Goal: Task Accomplishment & Management: Use online tool/utility

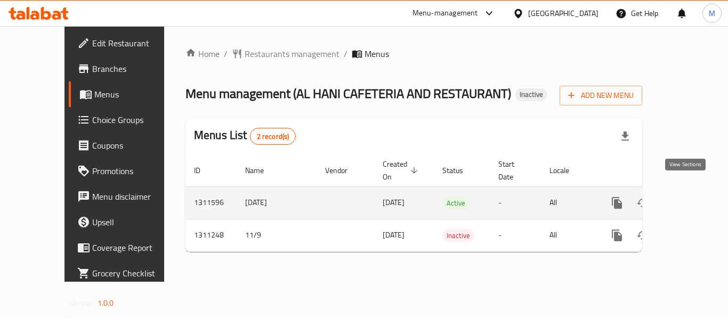
click at [688, 197] on icon "enhanced table" at bounding box center [694, 203] width 13 height 13
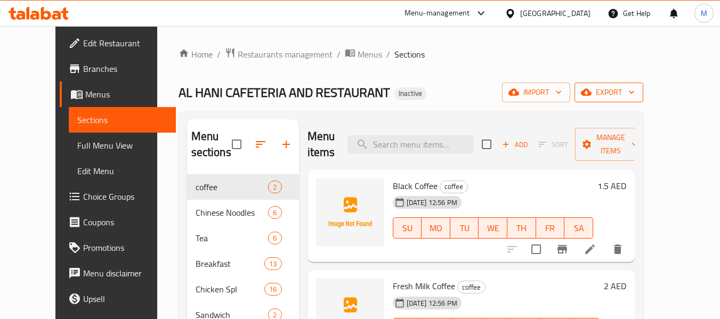
click at [643, 84] on button "export" at bounding box center [609, 93] width 69 height 20
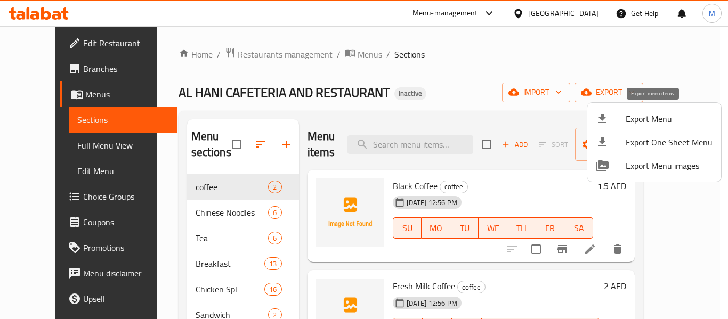
click at [645, 119] on span "Export Menu" at bounding box center [669, 118] width 87 height 13
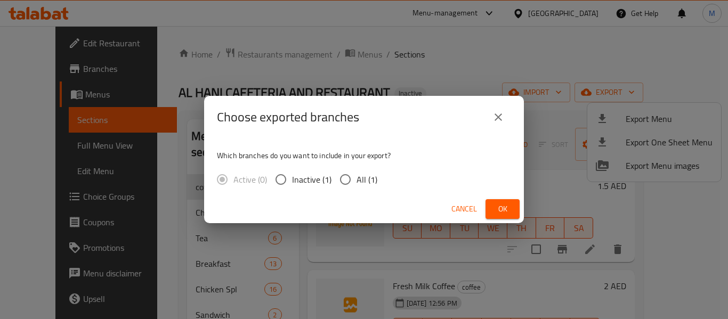
click at [354, 179] on input "All (1)" at bounding box center [345, 179] width 22 height 22
radio input "true"
click at [354, 179] on input "All (1)" at bounding box center [345, 179] width 22 height 22
click at [503, 209] on span "Ok" at bounding box center [502, 209] width 17 height 13
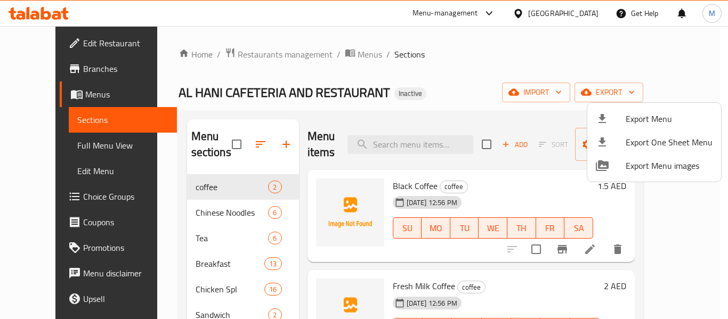
click at [76, 137] on div at bounding box center [364, 159] width 728 height 319
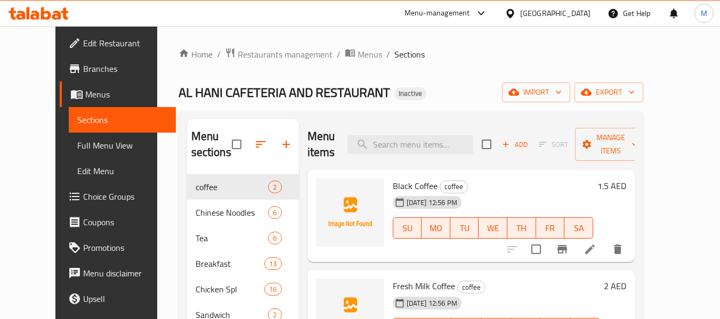
click at [77, 152] on span "Full Menu View" at bounding box center [122, 145] width 90 height 13
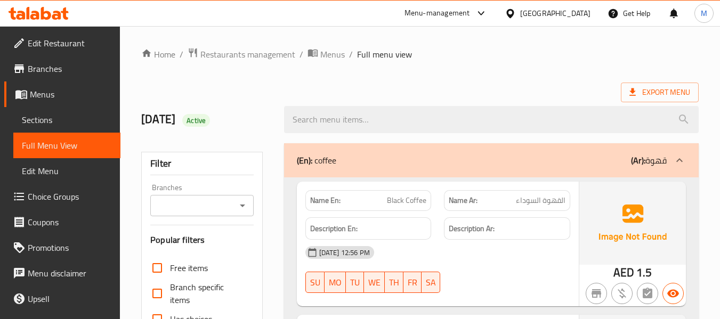
scroll to position [39, 0]
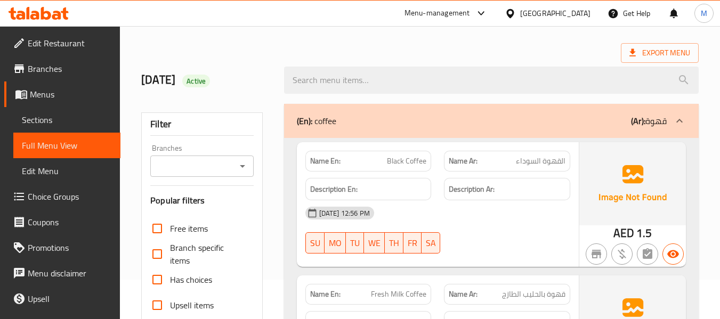
checkbox input "true"
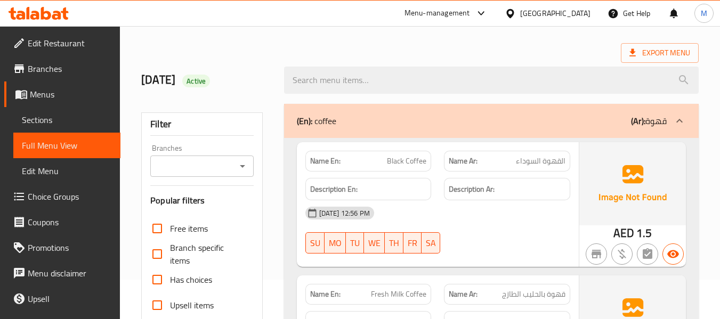
checkbox input "false"
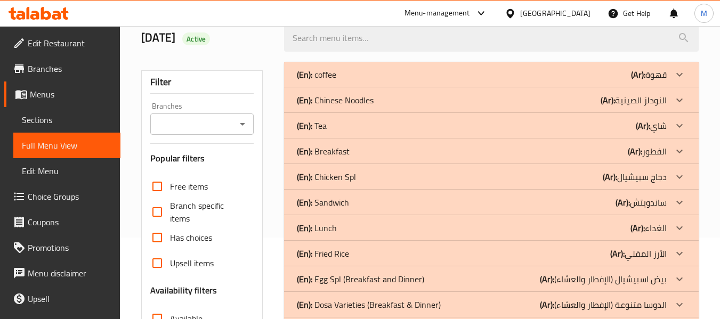
scroll to position [0, 0]
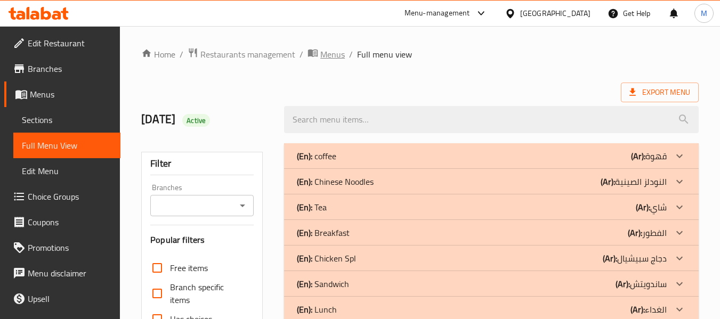
click at [324, 60] on span "Menus" at bounding box center [332, 54] width 25 height 13
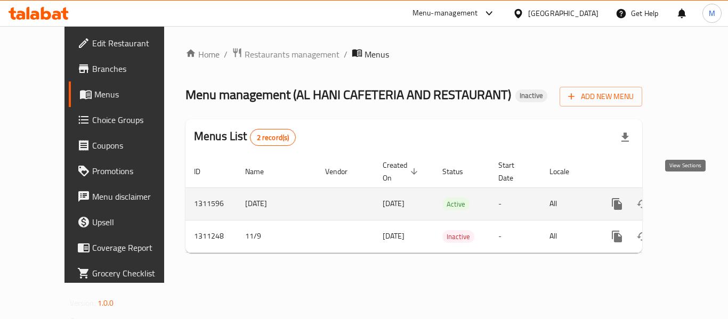
click at [694, 195] on link "enhanced table" at bounding box center [694, 204] width 26 height 26
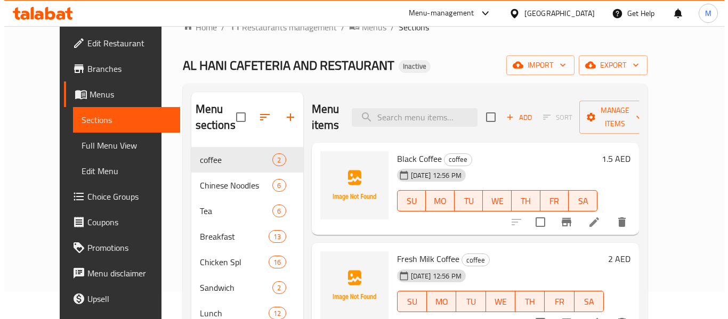
scroll to position [53, 0]
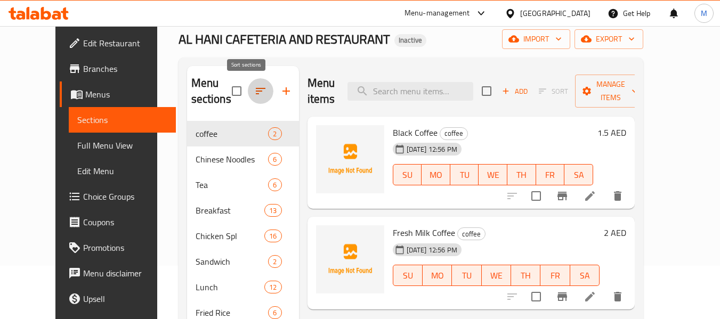
click at [254, 90] on icon "button" at bounding box center [260, 91] width 13 height 13
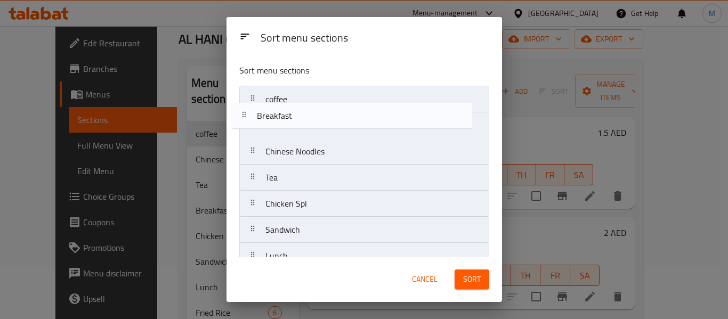
drag, startPoint x: 254, startPoint y: 182, endPoint x: 249, endPoint y: 108, distance: 74.3
click at [249, 112] on nav "coffee Chinese Noodles Tea Breakfast Chicken Spl Sandwich Lunch Fried Rice Egg …" at bounding box center [364, 308] width 250 height 445
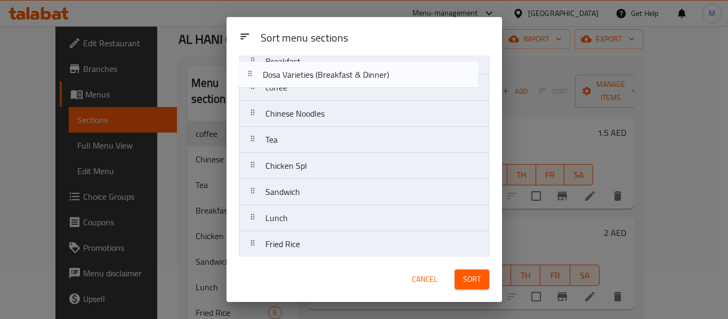
scroll to position [0, 0]
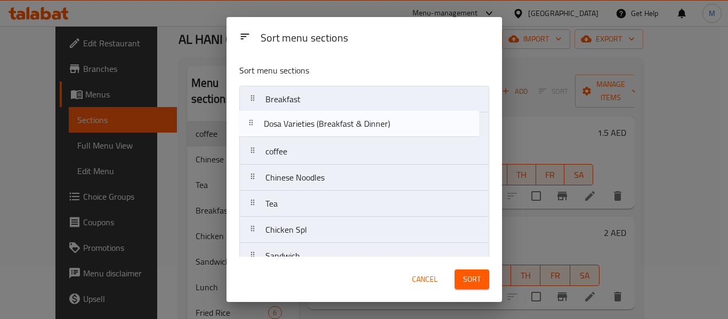
drag, startPoint x: 257, startPoint y: 232, endPoint x: 255, endPoint y: 119, distance: 113.0
click at [255, 119] on nav "Breakfast coffee Chinese Noodles Tea Chicken Spl Sandwich Lunch Fried Rice Egg …" at bounding box center [364, 308] width 250 height 445
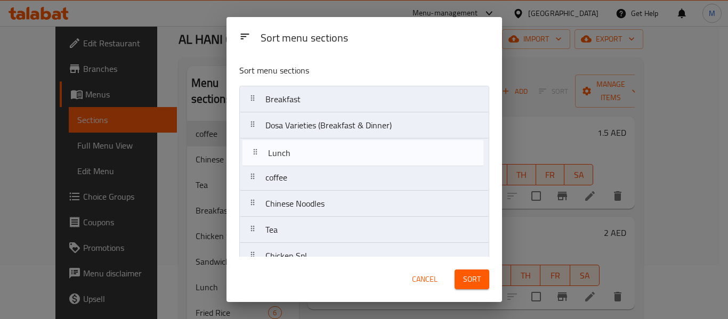
drag, startPoint x: 256, startPoint y: 181, endPoint x: 256, endPoint y: 152, distance: 28.3
click at [256, 152] on nav "Breakfast Dosa Varieties (Breakfast & Dinner) coffee Chinese Noodles Tea Chicke…" at bounding box center [364, 308] width 250 height 445
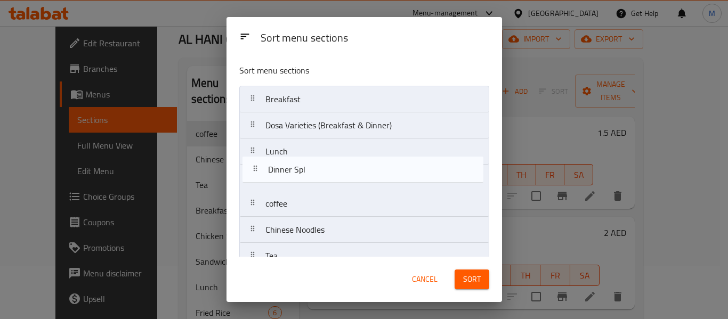
drag, startPoint x: 254, startPoint y: 182, endPoint x: 256, endPoint y: 175, distance: 6.6
click at [256, 175] on nav "Breakfast Dosa Varieties (Breakfast & Dinner) Lunch coffee Chinese Noodles Tea …" at bounding box center [364, 308] width 250 height 445
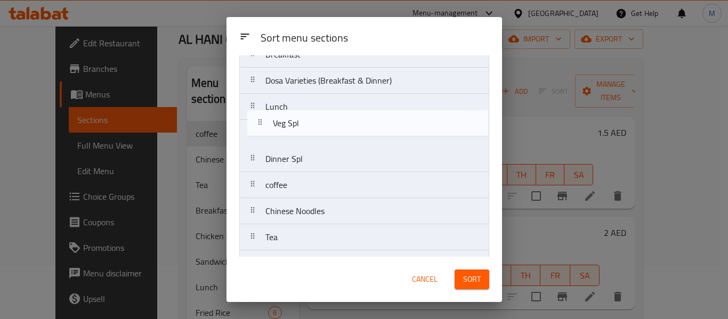
scroll to position [44, 0]
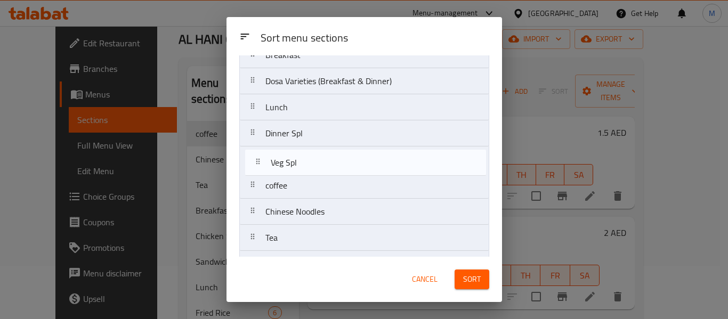
drag, startPoint x: 257, startPoint y: 191, endPoint x: 263, endPoint y: 160, distance: 31.5
click at [263, 160] on nav "Breakfast Dosa Varieties (Breakfast & Dinner) Lunch Dinner Spl coffee Chinese N…" at bounding box center [364, 264] width 250 height 445
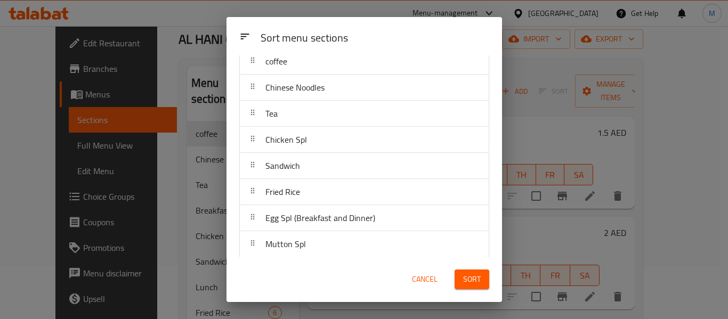
scroll to position [118, 0]
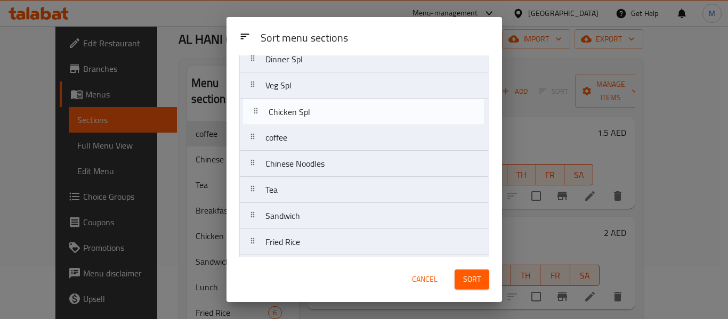
drag, startPoint x: 253, startPoint y: 192, endPoint x: 255, endPoint y: 110, distance: 81.6
click at [255, 110] on nav "Breakfast Dosa Varieties (Breakfast & Dinner) Lunch Dinner Spl Veg Spl coffee C…" at bounding box center [364, 189] width 250 height 445
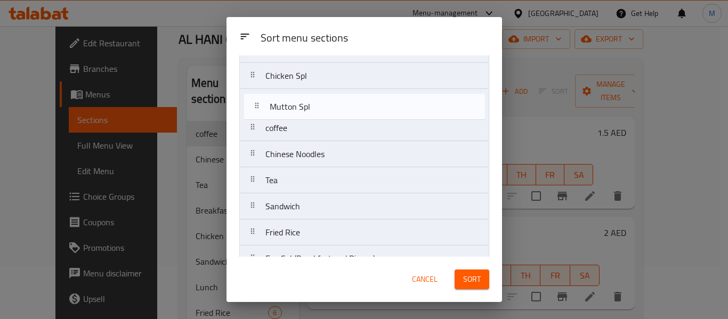
scroll to position [154, 0]
drag, startPoint x: 253, startPoint y: 190, endPoint x: 256, endPoint y: 106, distance: 84.3
click at [256, 106] on nav "Breakfast Dosa Varieties (Breakfast & Dinner) Lunch Dinner Spl Veg Spl Chicken …" at bounding box center [364, 154] width 250 height 445
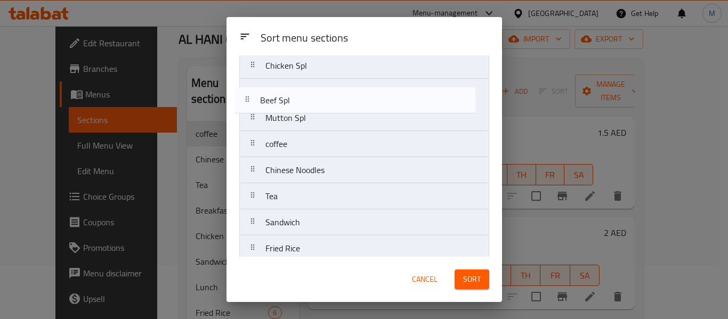
scroll to position [152, 0]
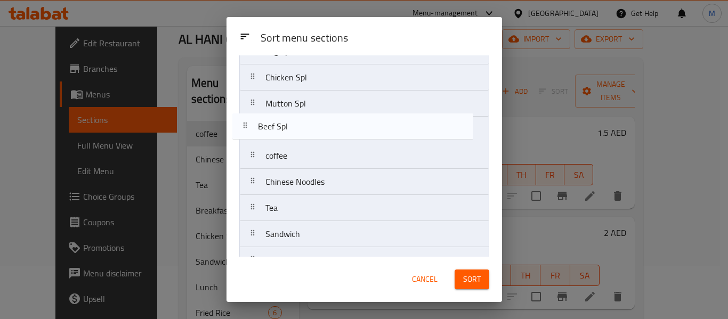
drag, startPoint x: 251, startPoint y: 232, endPoint x: 242, endPoint y: 125, distance: 108.1
click at [242, 125] on nav "Breakfast Dosa Varieties (Breakfast & Dinner) Lunch Dinner Spl Veg Spl Chicken …" at bounding box center [364, 155] width 250 height 445
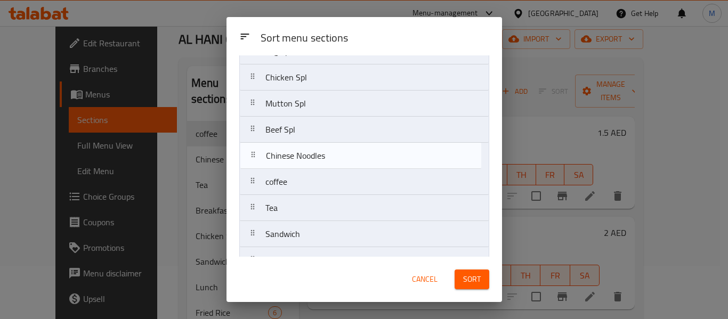
drag, startPoint x: 253, startPoint y: 183, endPoint x: 254, endPoint y: 152, distance: 31.5
click at [254, 152] on nav "Breakfast Dosa Varieties (Breakfast & Dinner) Lunch Dinner Spl Veg Spl Chicken …" at bounding box center [364, 155] width 250 height 445
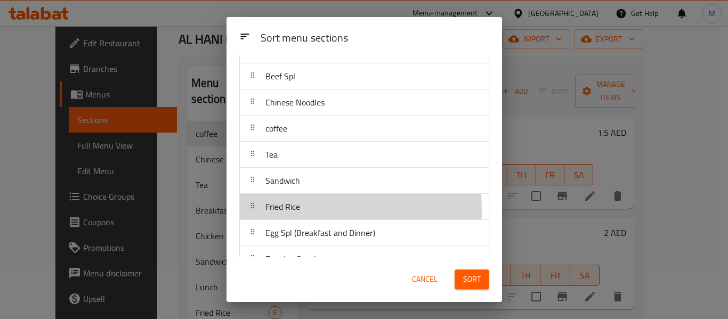
scroll to position [206, 0]
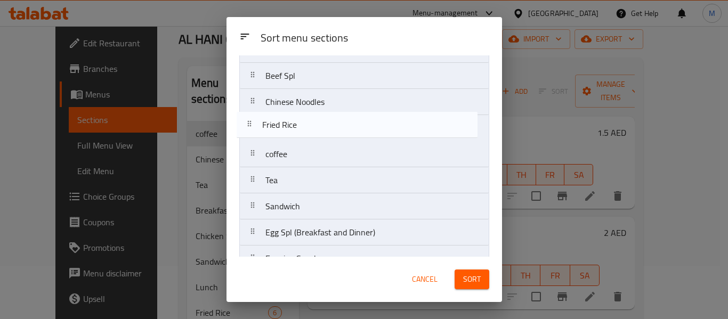
drag, startPoint x: 257, startPoint y: 211, endPoint x: 254, endPoint y: 125, distance: 86.4
click at [254, 125] on nav "Breakfast Dosa Varieties (Breakfast & Dinner) Lunch Dinner Spl Veg Spl Chicken …" at bounding box center [364, 102] width 250 height 445
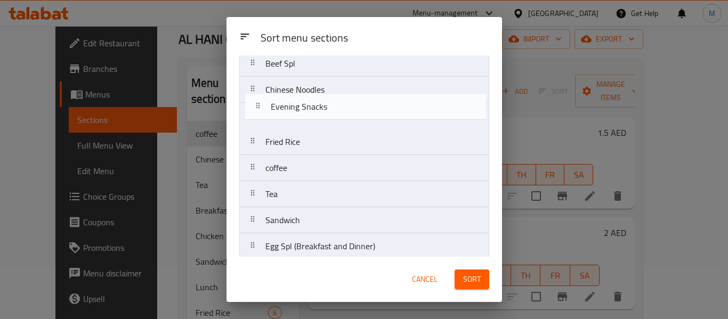
scroll to position [218, 0]
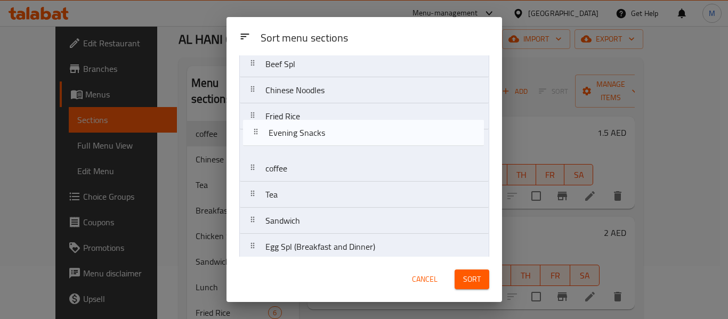
drag, startPoint x: 256, startPoint y: 191, endPoint x: 258, endPoint y: 141, distance: 50.2
click at [258, 141] on nav "Breakfast Dosa Varieties (Breakfast & Dinner) Lunch Dinner Spl Veg Spl Chicken …" at bounding box center [364, 90] width 250 height 445
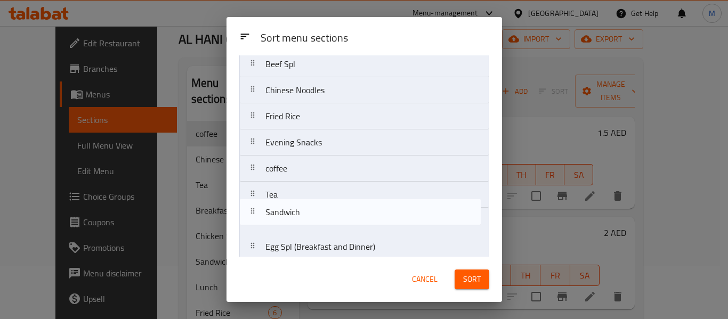
scroll to position [220, 0]
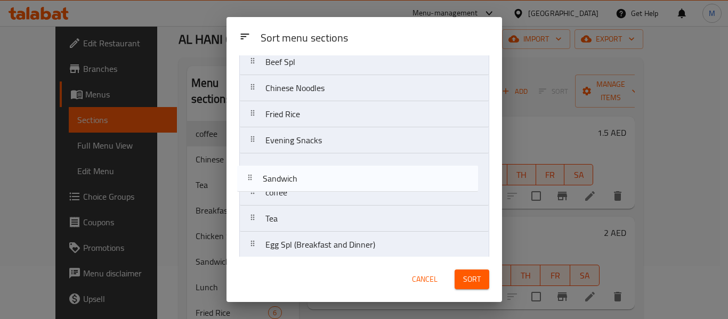
drag, startPoint x: 256, startPoint y: 220, endPoint x: 253, endPoint y: 164, distance: 56.1
click at [253, 165] on nav "Breakfast Dosa Varieties (Breakfast & Dinner) Lunch Dinner Spl Veg Spl Chicken …" at bounding box center [364, 88] width 250 height 445
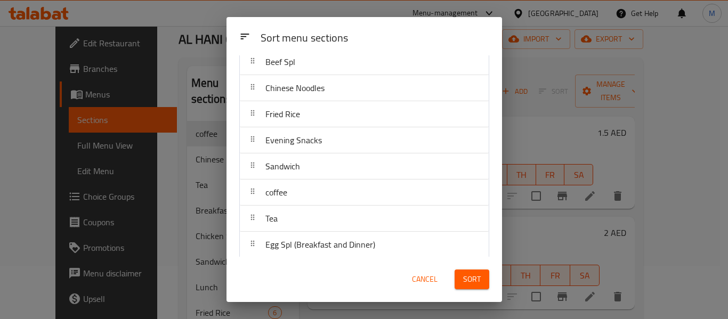
scroll to position [273, 0]
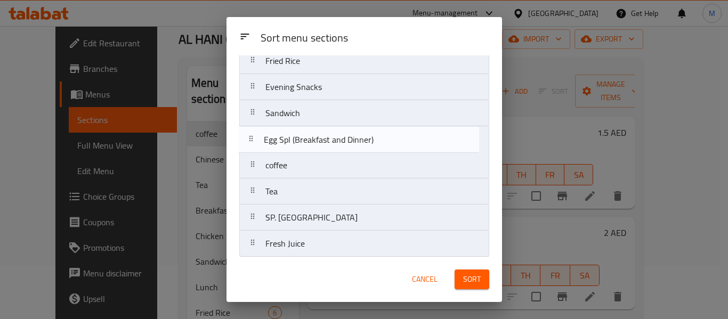
drag, startPoint x: 253, startPoint y: 196, endPoint x: 252, endPoint y: 136, distance: 59.7
click at [251, 139] on nav "Breakfast Dosa Varieties (Breakfast & Dinner) Lunch Dinner Spl Veg Spl Chicken …" at bounding box center [364, 34] width 250 height 445
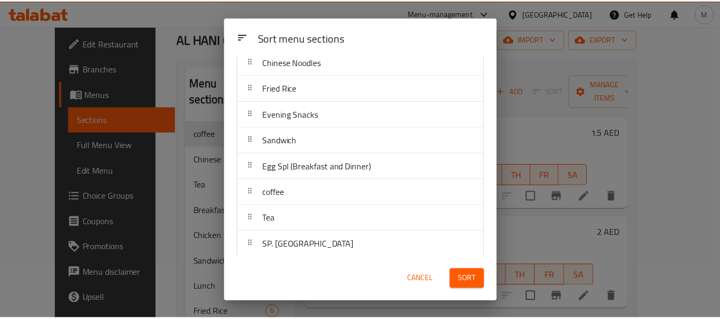
scroll to position [278, 0]
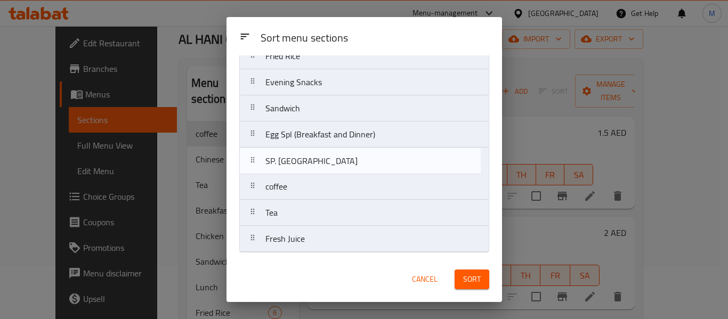
drag, startPoint x: 256, startPoint y: 219, endPoint x: 255, endPoint y: 165, distance: 54.4
click at [255, 165] on nav "Breakfast Dosa Varieties (Breakfast & Dinner) Lunch Dinner Spl Veg Spl Chicken …" at bounding box center [364, 30] width 250 height 445
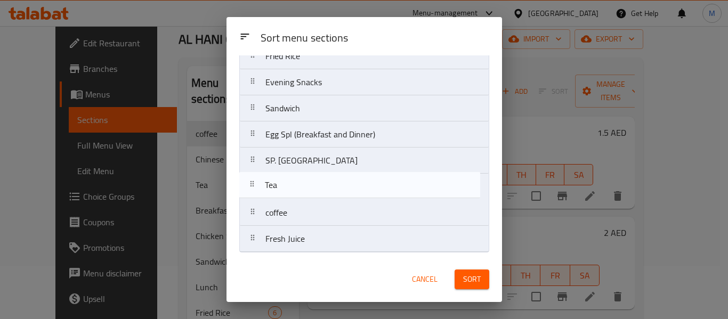
drag, startPoint x: 256, startPoint y: 215, endPoint x: 256, endPoint y: 179, distance: 36.2
click at [257, 180] on nav "Breakfast Dosa Varieties (Breakfast & Dinner) Lunch Dinner Spl Veg Spl Chicken …" at bounding box center [364, 30] width 250 height 445
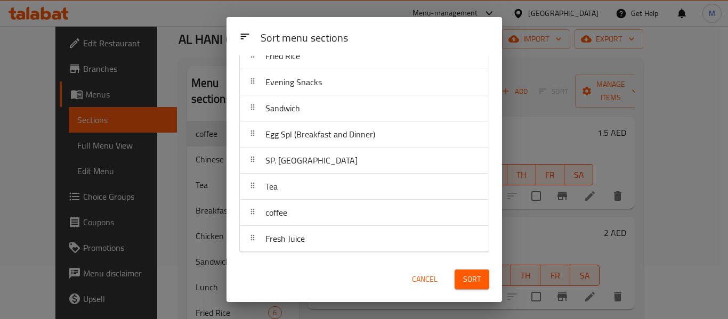
click at [477, 279] on span "Sort" at bounding box center [472, 279] width 18 height 13
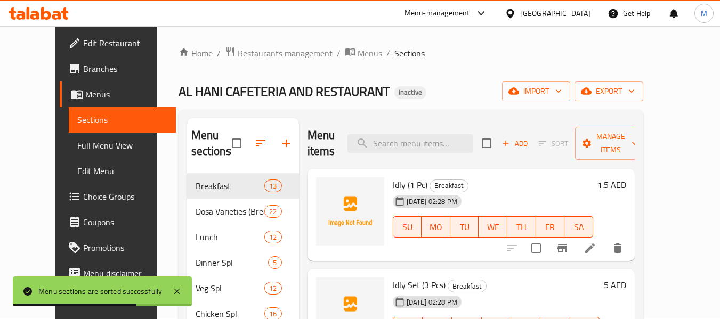
scroll to position [0, 0]
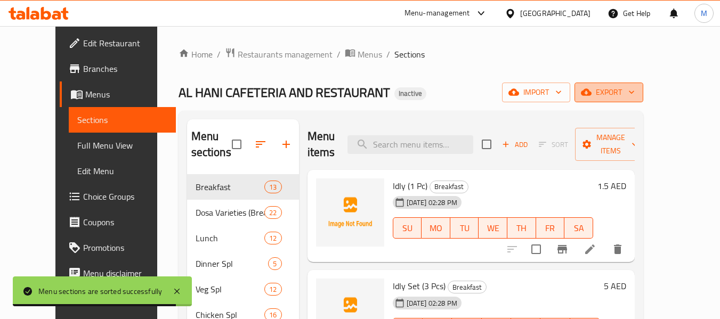
click at [635, 90] on span "export" at bounding box center [609, 92] width 52 height 13
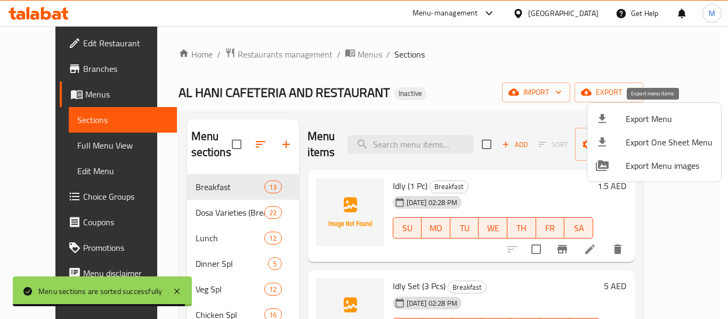
click at [627, 124] on span "Export Menu" at bounding box center [669, 118] width 87 height 13
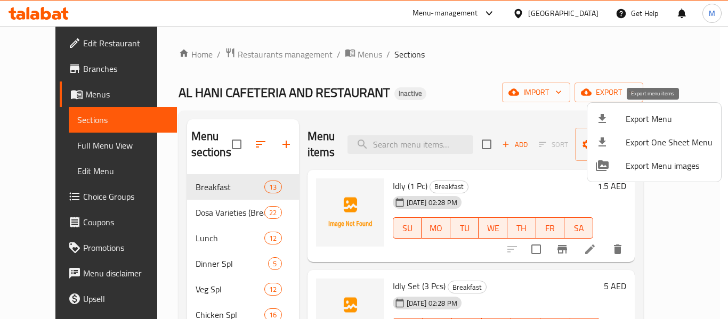
click at [652, 115] on span "Export Menu" at bounding box center [669, 118] width 87 height 13
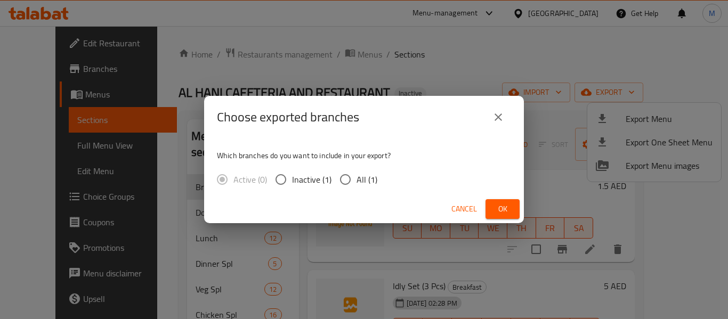
click at [361, 170] on label "All (1)" at bounding box center [355, 179] width 43 height 22
click at [357, 170] on input "All (1)" at bounding box center [345, 179] width 22 height 22
radio input "true"
click at [498, 211] on span "Ok" at bounding box center [502, 209] width 17 height 13
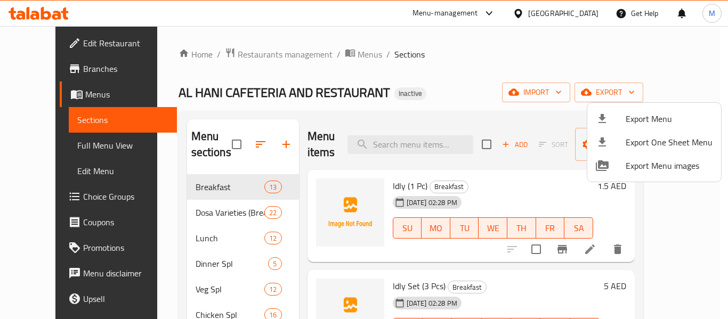
click at [68, 143] on div at bounding box center [364, 159] width 728 height 319
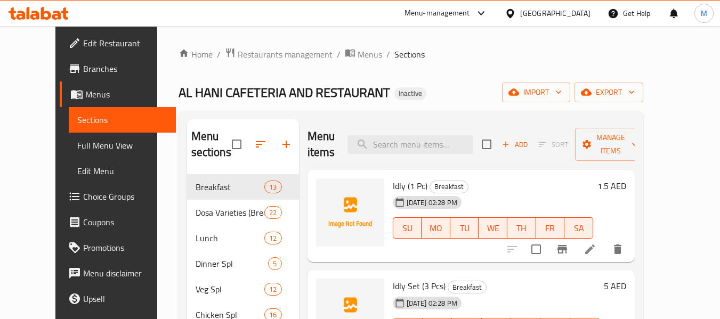
click at [77, 143] on span "Full Menu View" at bounding box center [122, 145] width 90 height 13
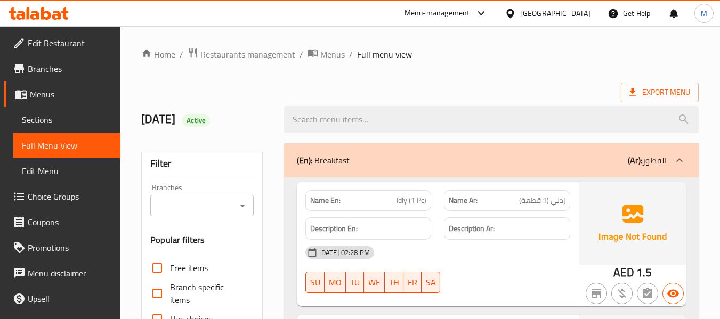
scroll to position [373, 0]
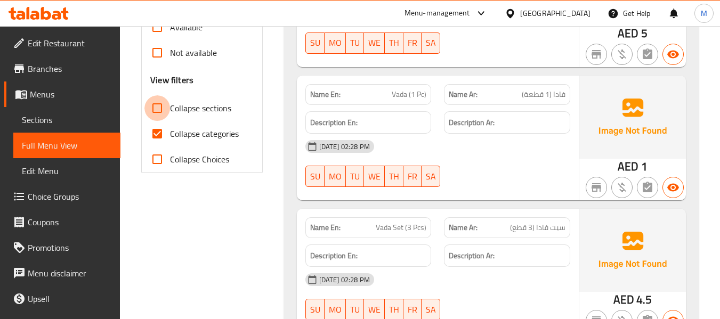
click at [167, 105] on input "Collapse sections" at bounding box center [157, 108] width 26 height 26
checkbox input "true"
click at [167, 146] on input "Collapse categories" at bounding box center [157, 134] width 26 height 26
checkbox input "false"
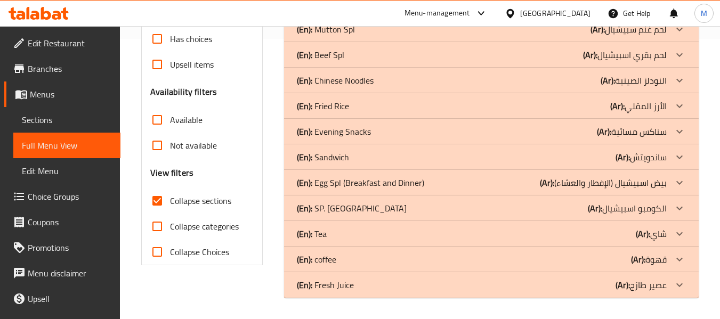
scroll to position [0, 0]
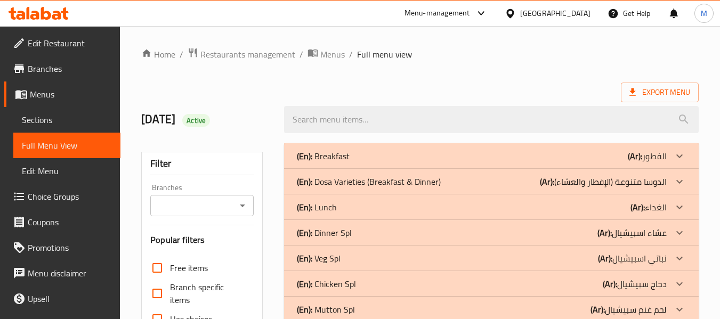
click at [322, 156] on p "(En): Breakfast" at bounding box center [323, 156] width 53 height 13
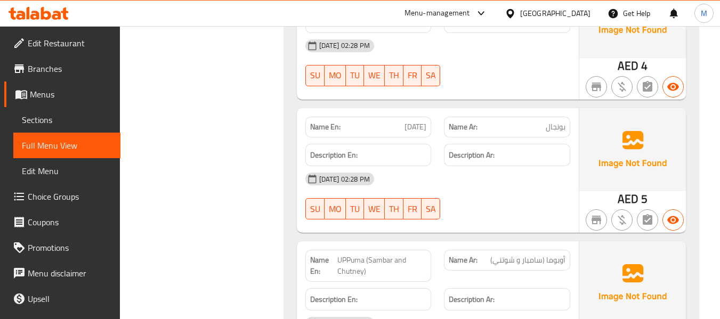
scroll to position [800, 0]
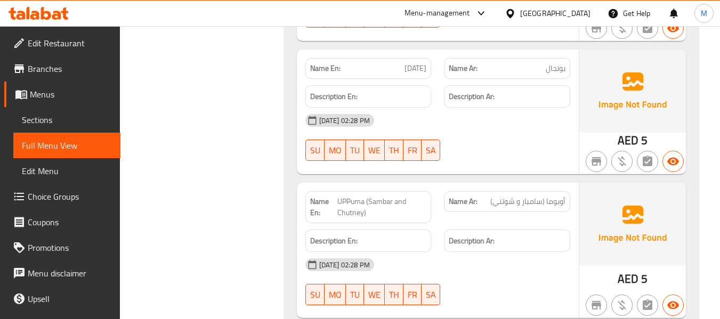
click at [357, 199] on span "UPPuma (Sambar and Chutney)" at bounding box center [381, 207] width 89 height 22
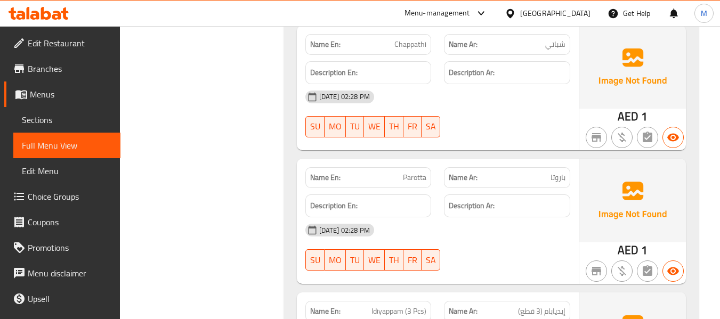
scroll to position [1439, 0]
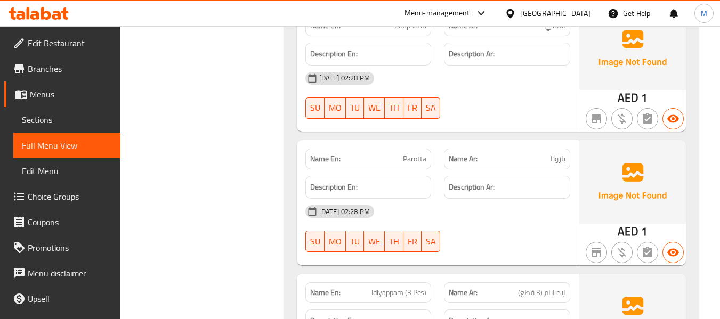
click at [408, 154] on span "Parotta" at bounding box center [414, 159] width 23 height 11
copy span "Parotta"
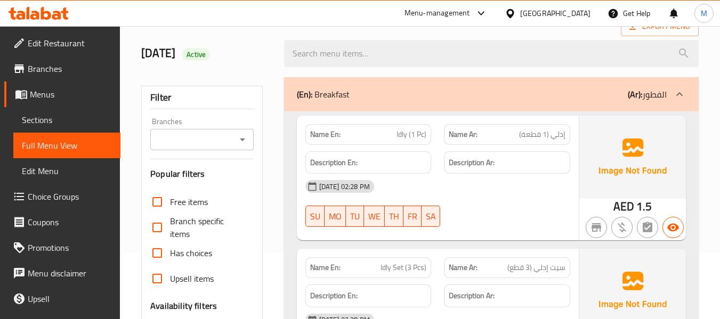
scroll to position [0, 0]
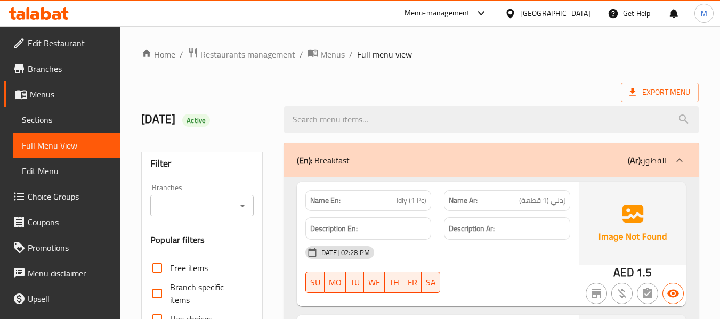
click at [332, 158] on p "(En): Breakfast" at bounding box center [323, 160] width 53 height 13
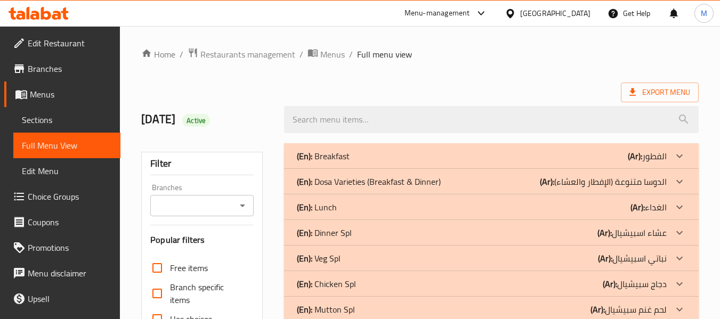
click at [329, 183] on p "(En): Dosa Varieties (Breakfast & Dinner)" at bounding box center [369, 181] width 144 height 13
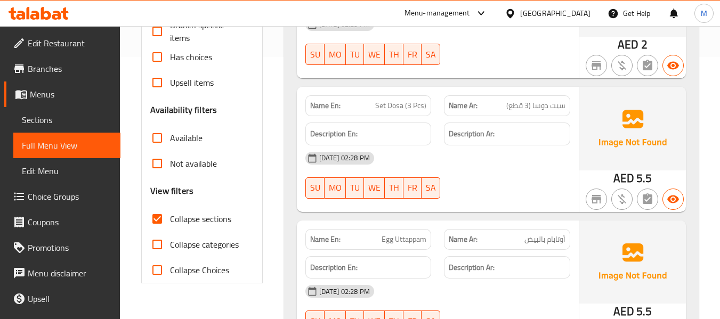
scroll to position [373, 0]
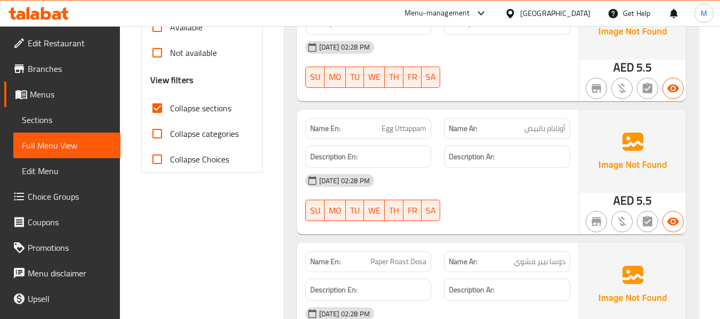
drag, startPoint x: 514, startPoint y: 209, endPoint x: 513, endPoint y: 188, distance: 21.3
click at [513, 188] on div "14-09-2025 02:28 PM SU MO TU WE TH FR SA" at bounding box center [438, 198] width 278 height 60
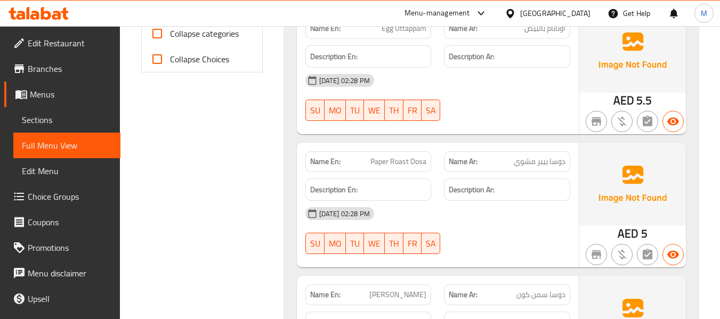
scroll to position [480, 0]
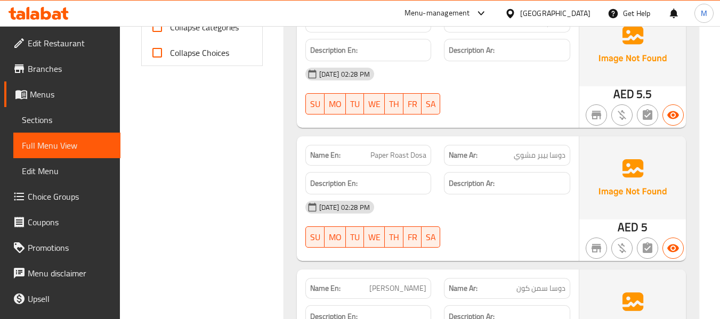
click at [416, 156] on span "Paper Roast Dosa" at bounding box center [398, 155] width 56 height 11
click at [415, 156] on span "Paper Roast Dosa" at bounding box center [398, 155] width 56 height 11
copy span "Paper Roast Dosa"
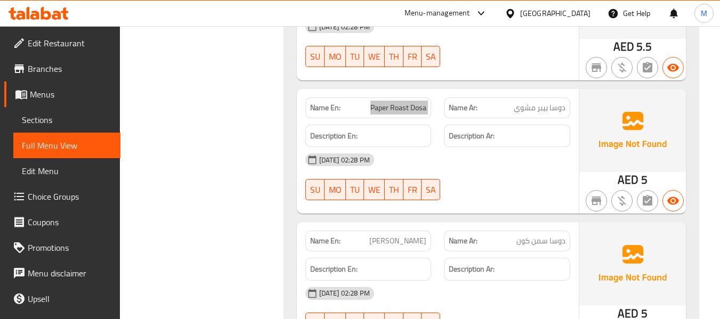
scroll to position [586, 0]
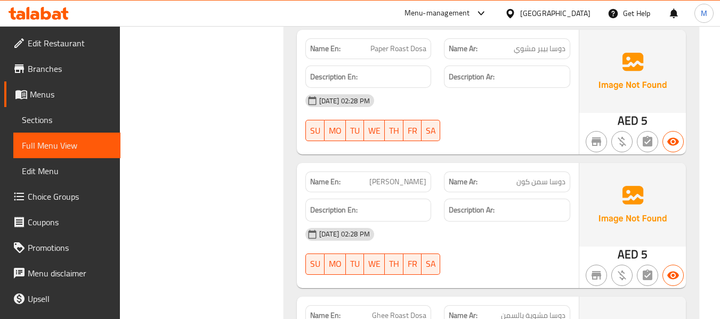
click at [380, 182] on span "Cone Ghee Dosa" at bounding box center [397, 181] width 57 height 11
copy span "Cone"
click at [394, 182] on span "Cone Ghee Dosa" at bounding box center [397, 181] width 57 height 11
click at [392, 182] on span "Cone Ghee Dosa" at bounding box center [397, 181] width 57 height 11
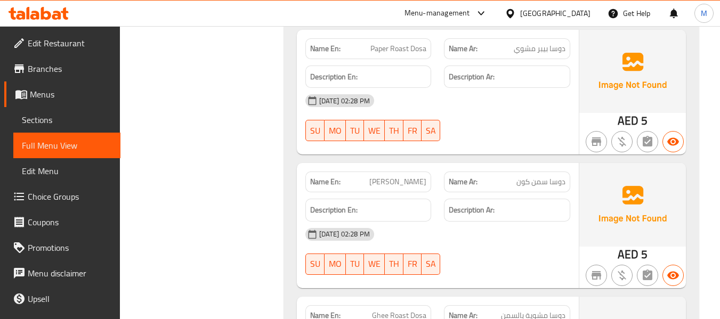
click at [392, 182] on span "Cone Ghee Dosa" at bounding box center [397, 181] width 57 height 11
copy span "Cone Ghee Dosa"
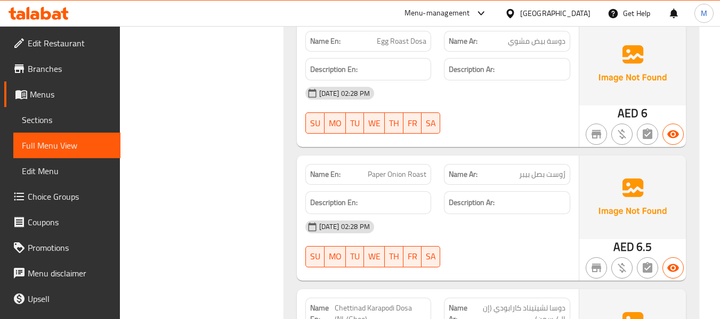
scroll to position [1013, 0]
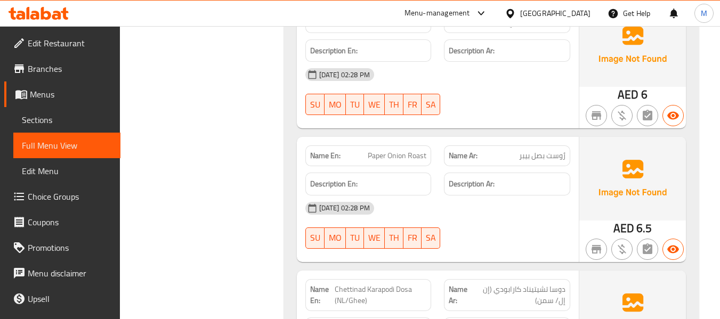
click at [384, 155] on span "Paper Onion Roast" at bounding box center [397, 155] width 59 height 11
copy span "Paper Onion Roast"
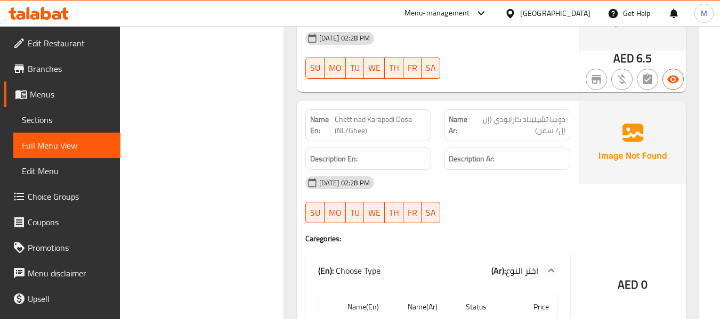
scroll to position [1173, 0]
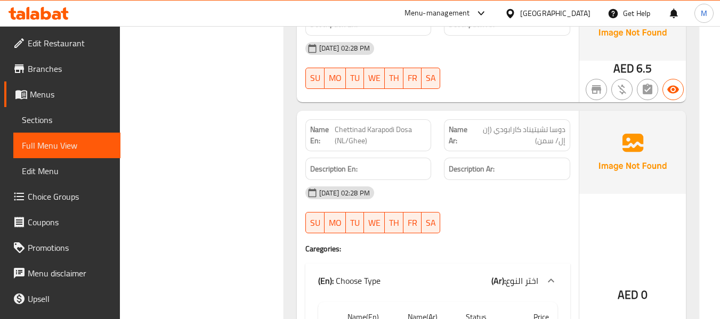
click at [345, 131] on span "Chettinad Karapodi Dosa (NL/Ghee)" at bounding box center [381, 135] width 92 height 22
copy span "Chettinad Karapodi Dosa (NL/Ghee)"
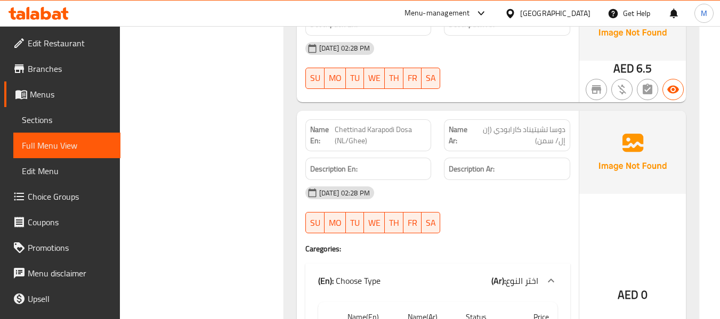
click at [495, 208] on div "14-09-2025 02:28 PM SU MO TU WE TH FR SA" at bounding box center [438, 210] width 278 height 60
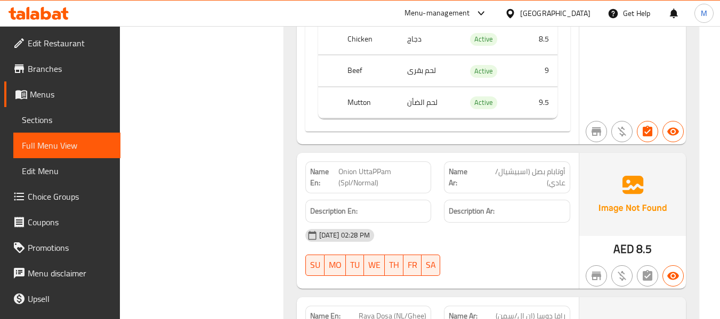
scroll to position [3678, 0]
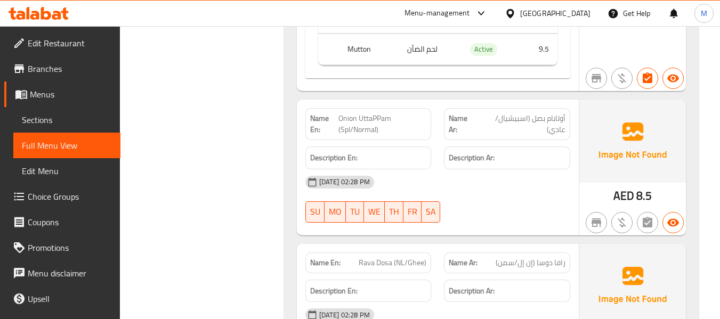
click at [372, 113] on span "Onion UttaPPam (Spl/Normal)" at bounding box center [383, 124] width 88 height 22
copy span "Onion UttaPPam (Spl/Normal)"
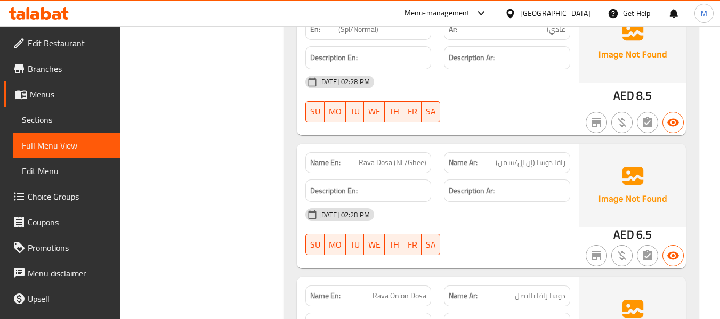
scroll to position [3785, 0]
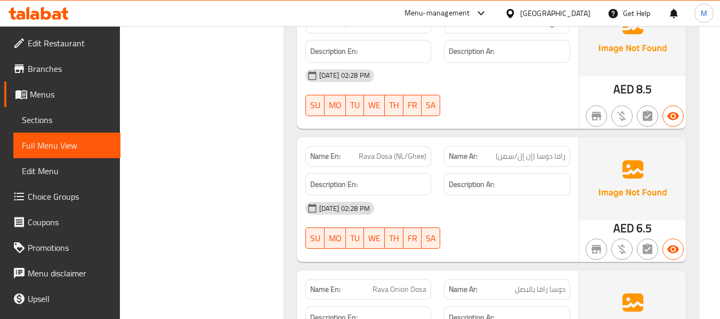
click at [399, 151] on span "Rava Dosa (NL/Ghee)" at bounding box center [393, 156] width 68 height 11
copy span "Rava Dosa (NL/Ghee)"
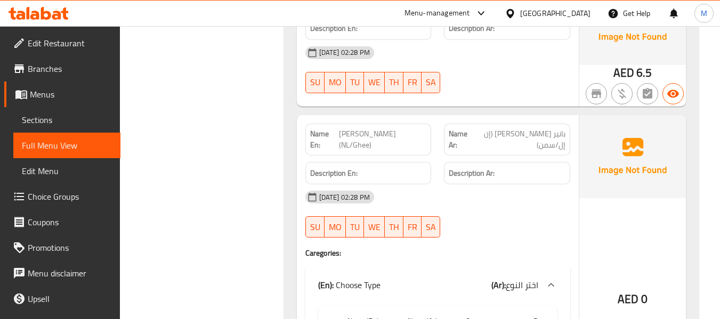
scroll to position [2346, 0]
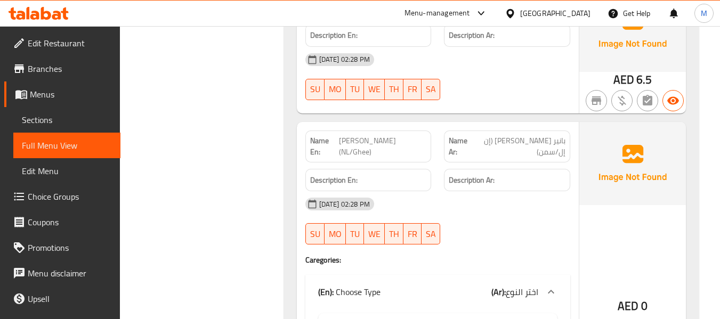
click at [345, 135] on span "Paneer Bhurji Dosa (NL/Ghee)" at bounding box center [382, 146] width 87 height 22
copy span "Paneer Bhurji Dosa (NL/Ghee)"
click at [345, 135] on span "Paneer Bhurji Dosa (NL/Ghee)" at bounding box center [382, 146] width 87 height 22
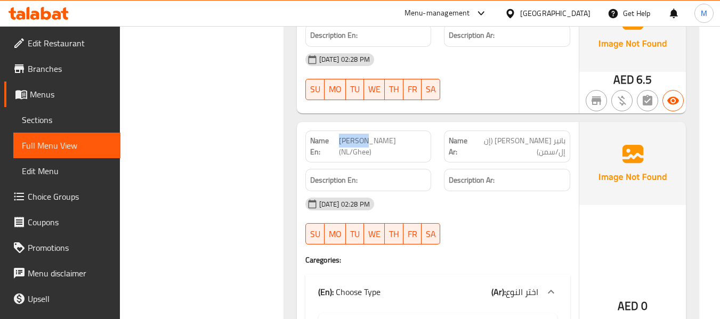
click at [345, 135] on span "Paneer Bhurji Dosa (NL/Ghee)" at bounding box center [382, 146] width 87 height 22
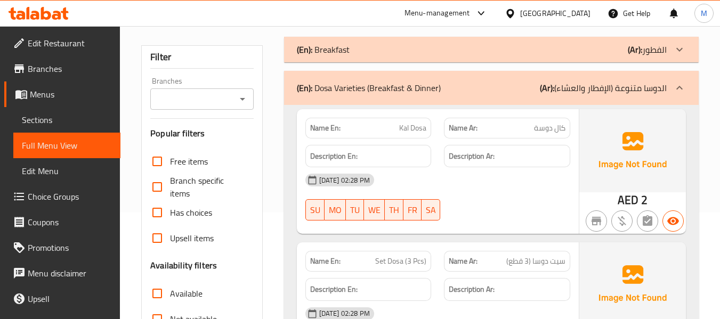
scroll to position [0, 0]
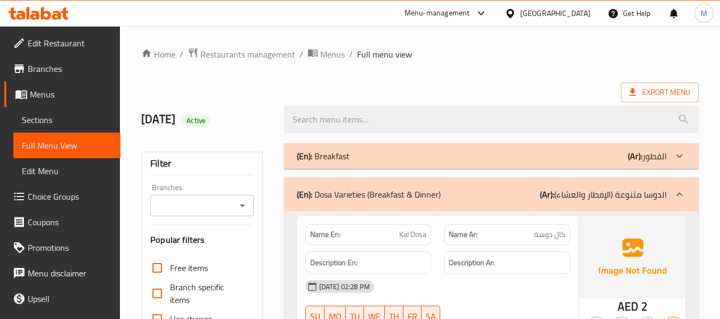
click at [359, 188] on p "(En): Dosa Varieties (Breakfast & Dinner)" at bounding box center [369, 194] width 144 height 13
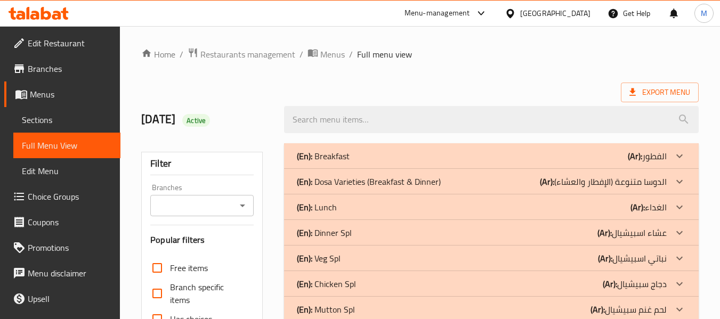
click at [334, 203] on p "(En): Lunch" at bounding box center [317, 207] width 40 height 13
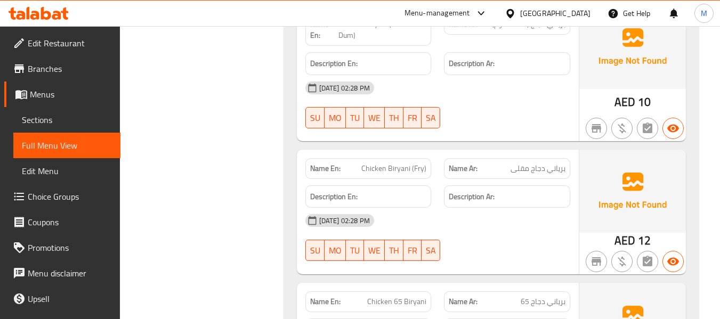
scroll to position [1226, 0]
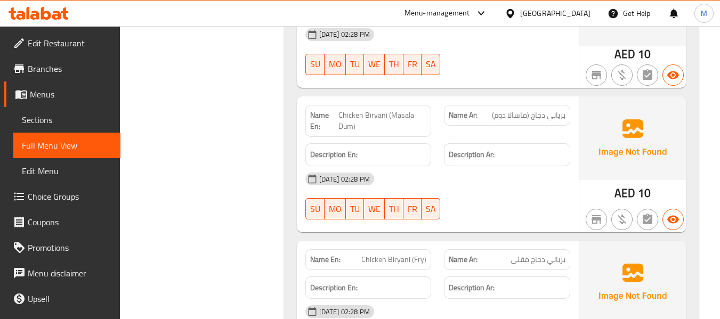
click at [389, 110] on span "Chicken Biryani (Masala Dum)" at bounding box center [383, 121] width 88 height 22
click at [690, 211] on div "Name En: Veg. Meals (Motta / Barik) Name Ar: وجبات خضار (موتا / باريك) Descript…" at bounding box center [491, 99] width 415 height 2177
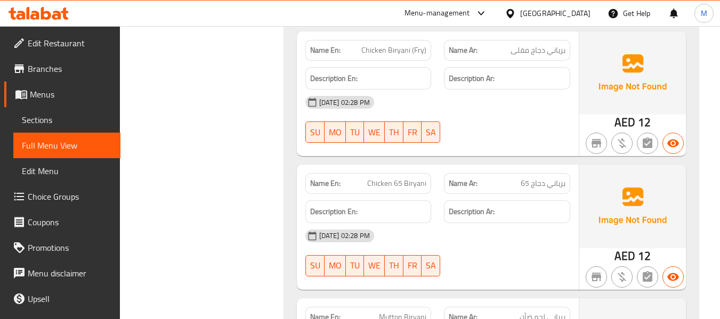
scroll to position [1493, 0]
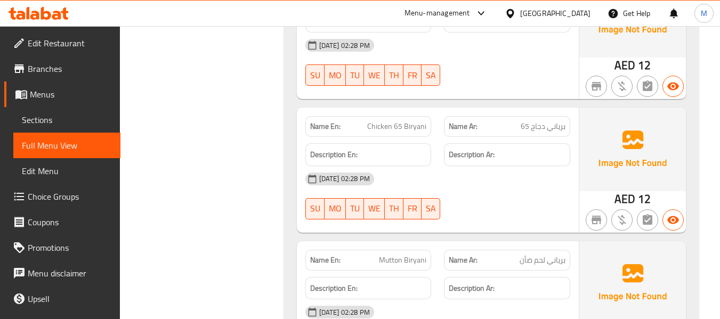
click at [413, 121] on span "Chicken 65 Biryani" at bounding box center [396, 126] width 59 height 11
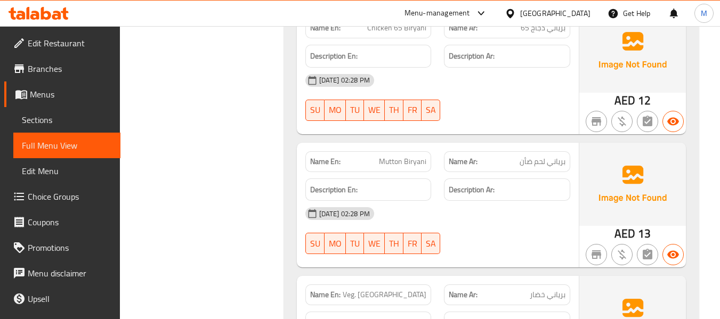
scroll to position [1599, 0]
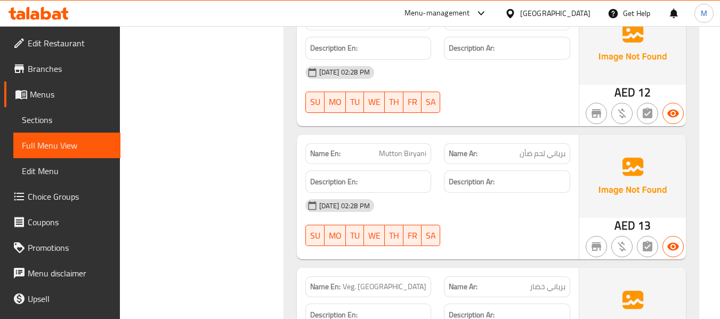
click at [402, 148] on span "Mutton Biryani" at bounding box center [402, 153] width 47 height 11
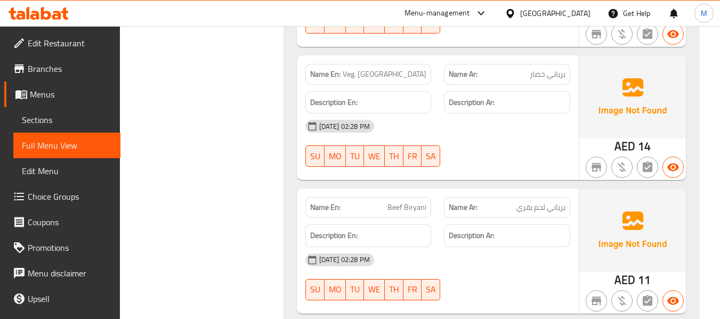
scroll to position [1812, 0]
click at [404, 68] on span "Veg. Biryani" at bounding box center [385, 73] width 84 height 11
click at [507, 294] on div at bounding box center [507, 300] width 139 height 13
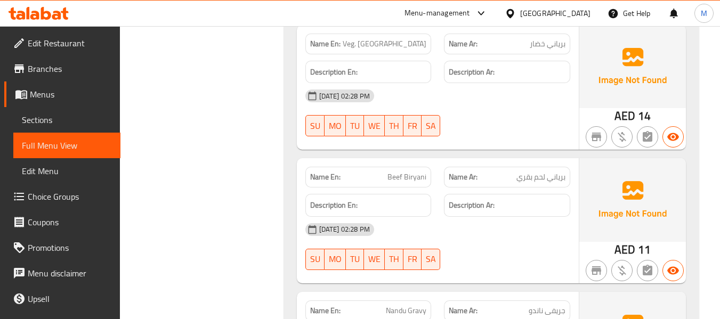
scroll to position [1919, 0]
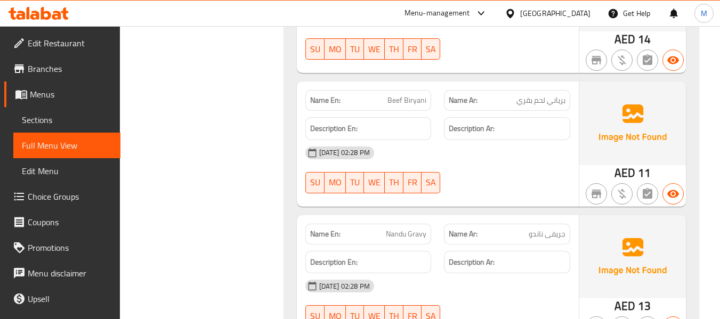
click at [406, 90] on div "Name En: Beef Biryani" at bounding box center [368, 100] width 126 height 21
click at [465, 292] on div "14-09-2025 02:28 PM SU MO TU WE TH FR SA" at bounding box center [438, 303] width 278 height 60
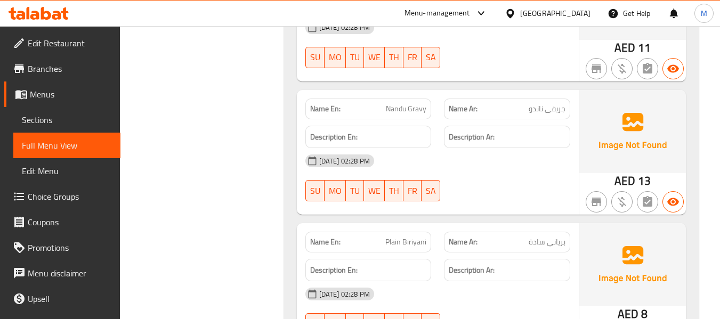
scroll to position [2079, 0]
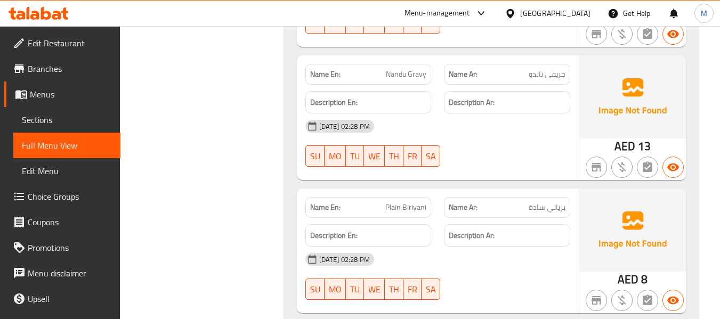
click at [416, 69] on span "Nandu Gravy" at bounding box center [406, 74] width 41 height 11
click at [473, 294] on div at bounding box center [507, 300] width 139 height 13
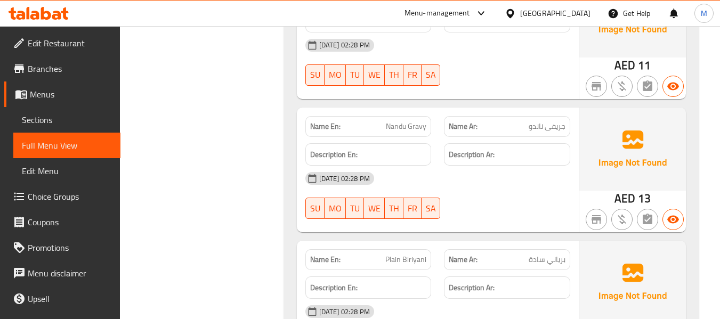
scroll to position [2026, 0]
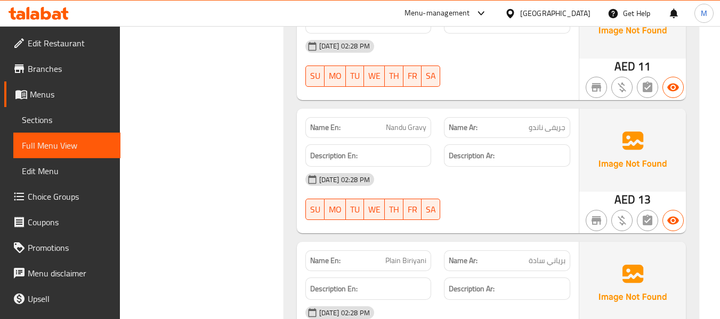
click at [421, 255] on span "Plain Biriyani" at bounding box center [405, 260] width 41 height 11
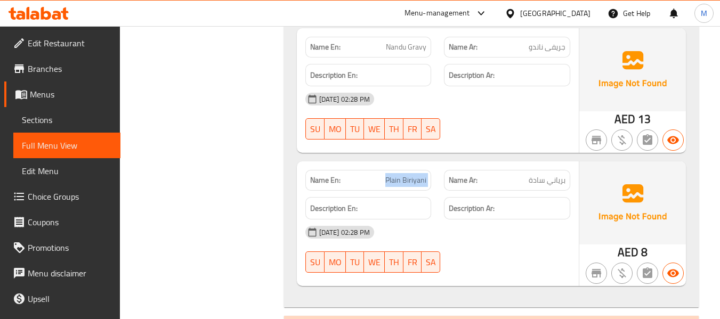
scroll to position [2132, 0]
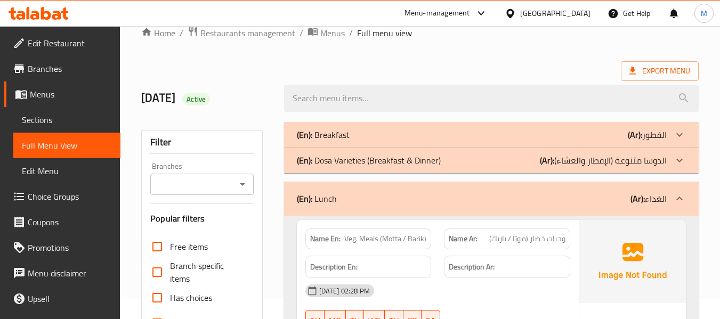
scroll to position [0, 0]
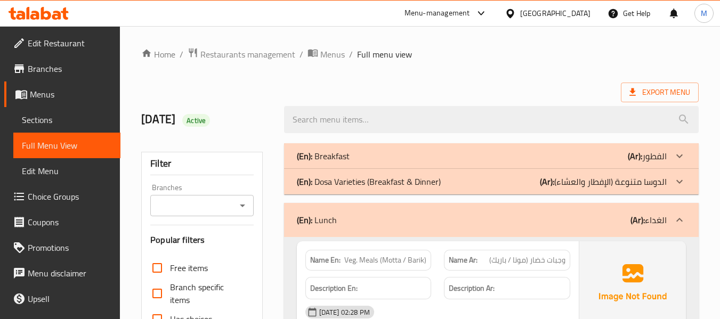
click at [339, 221] on div "(En): Lunch (Ar): الغداء" at bounding box center [482, 220] width 370 height 13
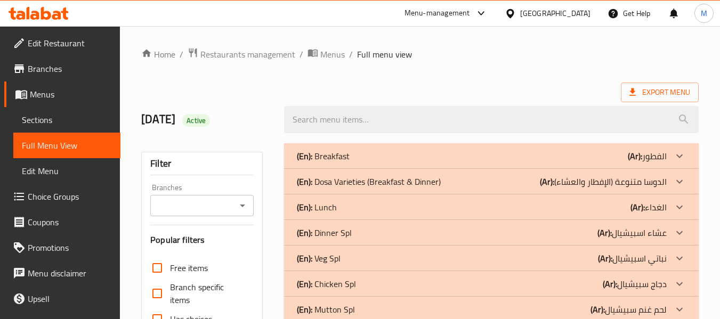
click at [351, 228] on div "(En): Dinner Spl (Ar): عشاء اسبيشيال" at bounding box center [482, 233] width 370 height 13
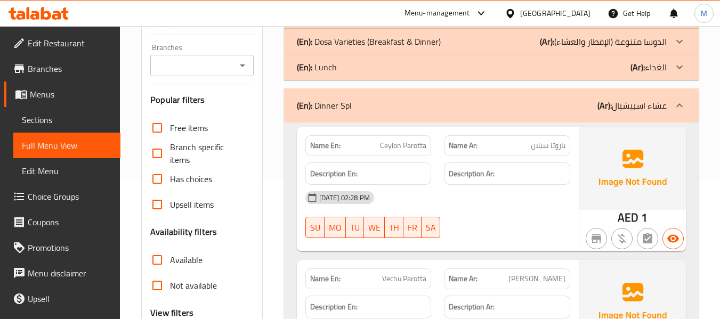
scroll to position [160, 0]
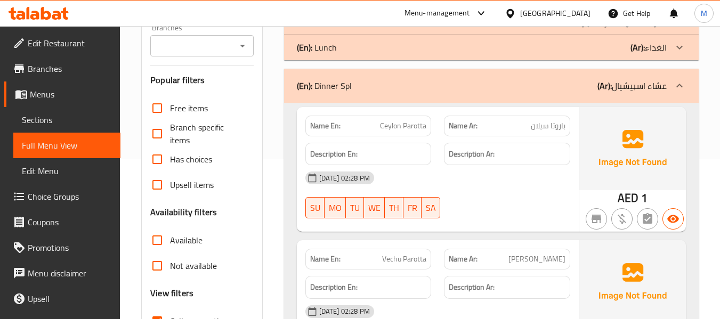
click at [491, 179] on div "[DATE] 02:28 PM" at bounding box center [438, 178] width 278 height 26
click at [398, 126] on span "Ceylon Parotta" at bounding box center [403, 125] width 46 height 11
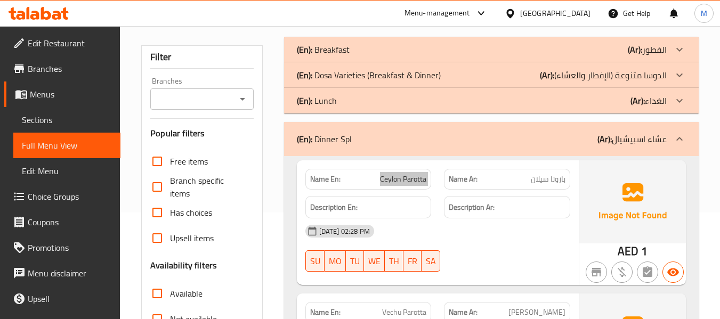
scroll to position [53, 0]
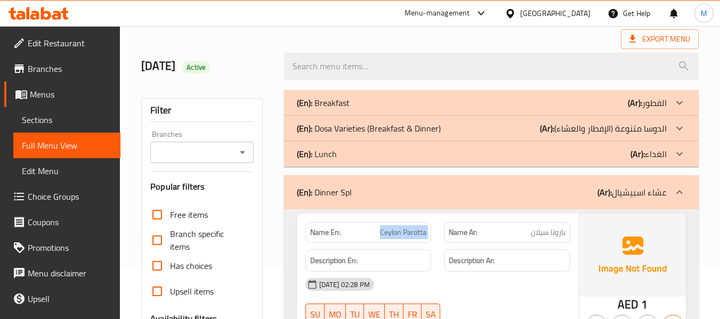
click at [425, 198] on div "(En): Dinner Spl (Ar): عشاء اسبيشيال" at bounding box center [482, 192] width 370 height 13
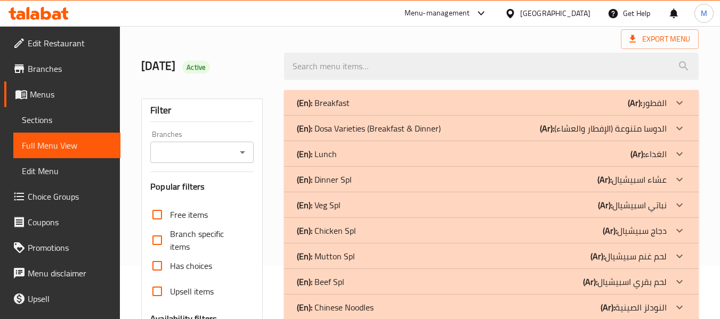
drag, startPoint x: 348, startPoint y: 207, endPoint x: 357, endPoint y: 207, distance: 9.6
click at [348, 207] on div "(En): Veg Spl (Ar): نباتي اسبيشيال" at bounding box center [482, 205] width 370 height 13
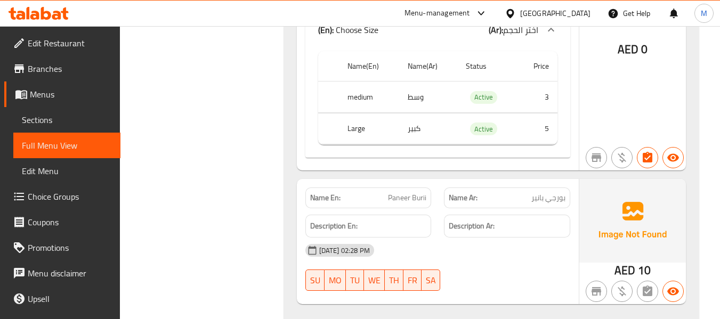
scroll to position [2346, 0]
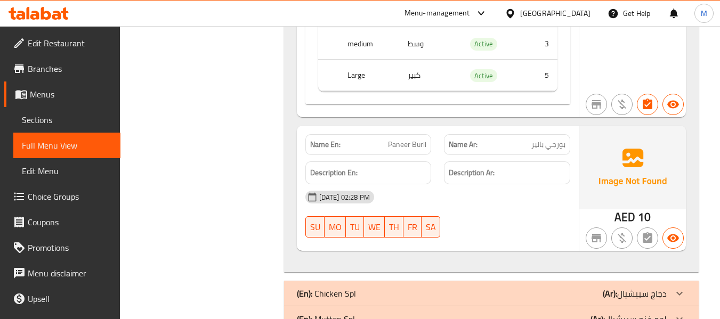
click at [385, 139] on p "Name En: Paneer Burii" at bounding box center [368, 144] width 117 height 11
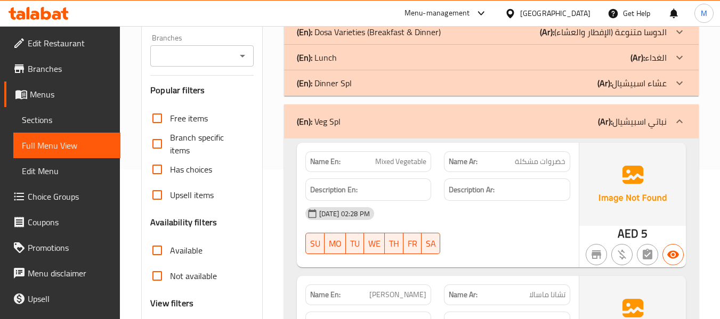
scroll to position [53, 0]
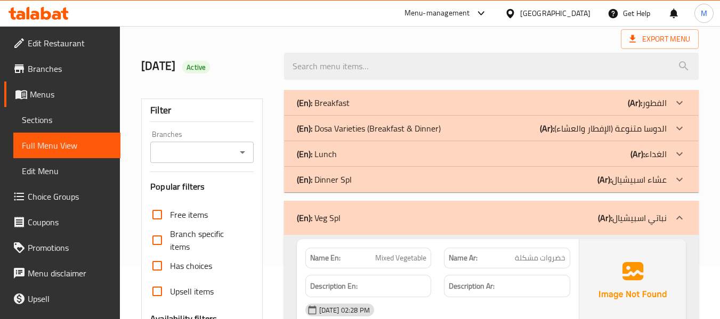
click at [377, 228] on div "(En): Veg Spl (Ar): نباتي اسبيشيال" at bounding box center [491, 218] width 415 height 34
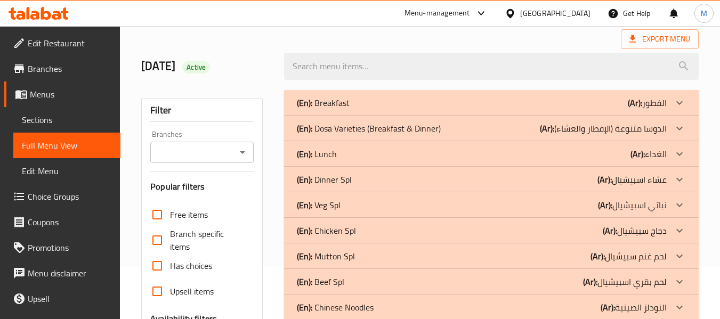
click at [321, 40] on div "Export Menu" at bounding box center [420, 39] width 558 height 20
click at [353, 230] on p "(En): Chicken Spl" at bounding box center [326, 230] width 59 height 13
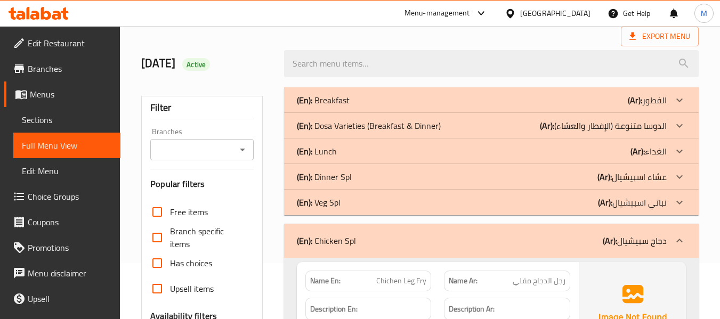
scroll to position [107, 0]
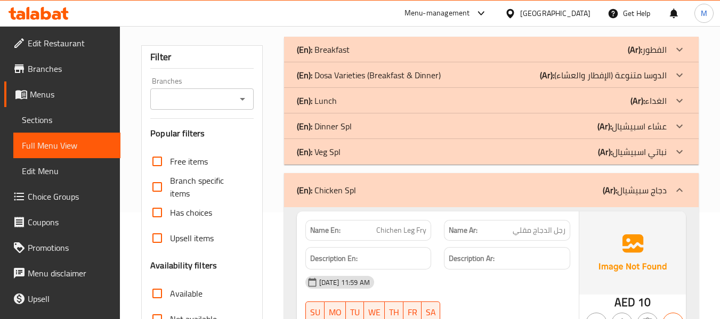
click at [377, 182] on div "(En): Chicken Spl (Ar): دجاج سبيشيال" at bounding box center [491, 190] width 415 height 34
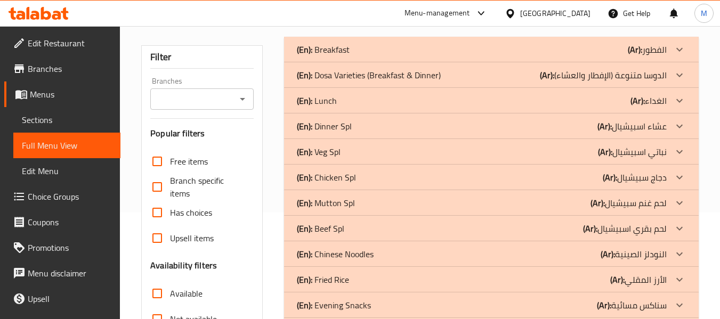
click at [360, 206] on div "(En): Mutton Spl (Ar): لحم غنم سبيشيال" at bounding box center [482, 203] width 370 height 13
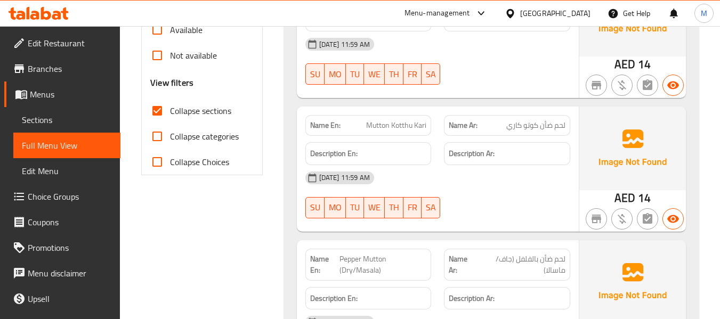
scroll to position [160, 0]
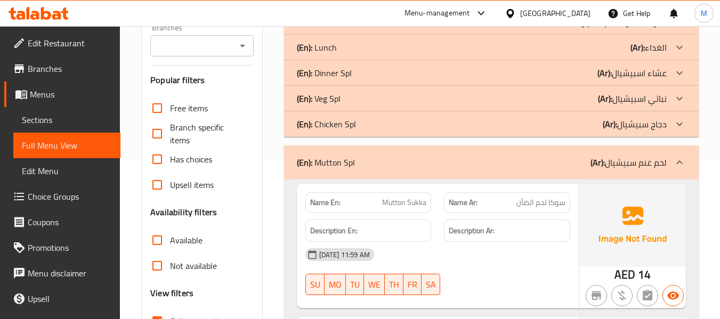
drag, startPoint x: 461, startPoint y: 159, endPoint x: 456, endPoint y: 165, distance: 7.7
click at [461, 159] on div "(En): Mutton Spl (Ar): لحم غنم سبيشيال" at bounding box center [482, 162] width 370 height 13
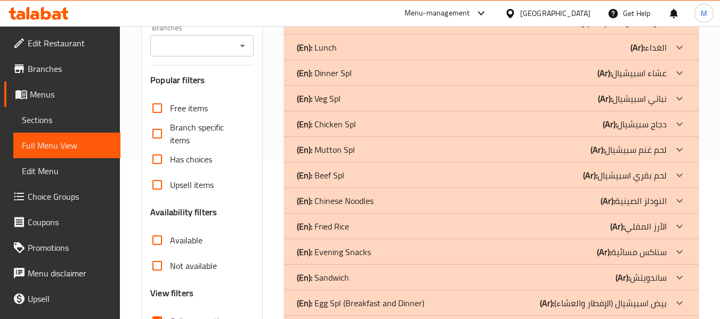
click at [364, 173] on div "(En): Beef Spl (Ar): لحم بقري اسبيشيال" at bounding box center [482, 175] width 370 height 13
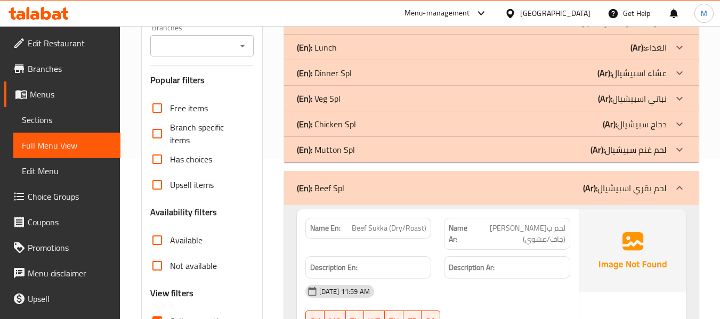
drag, startPoint x: 385, startPoint y: 194, endPoint x: 525, endPoint y: 312, distance: 183.0
click at [385, 194] on div "(En): Beef Spl (Ar): لحم بقري اسبيشيال" at bounding box center [482, 188] width 370 height 13
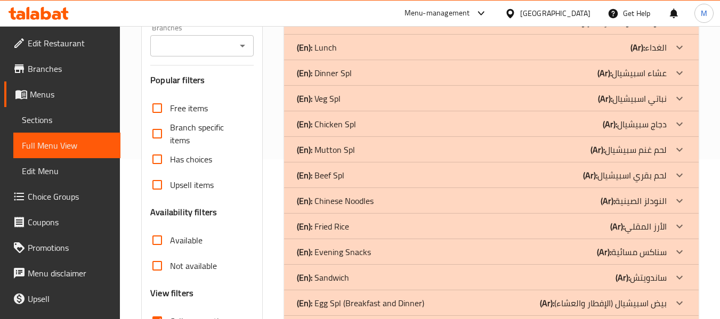
click at [379, 198] on div "(En): Chinese Noodles (Ar): النودلز الصينية" at bounding box center [482, 201] width 370 height 13
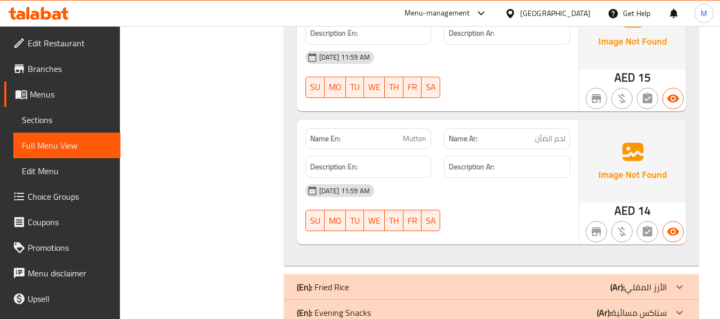
scroll to position [960, 0]
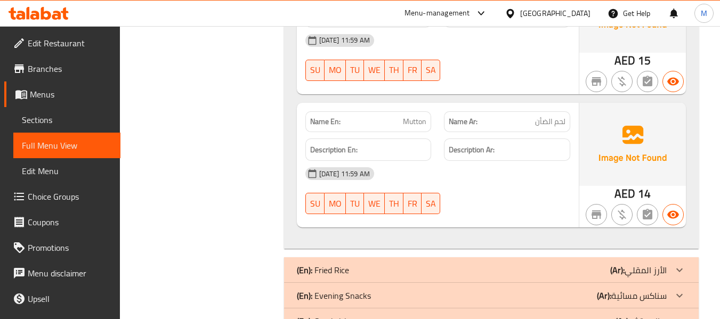
click at [399, 120] on p "Name En: Mutton" at bounding box center [368, 121] width 117 height 11
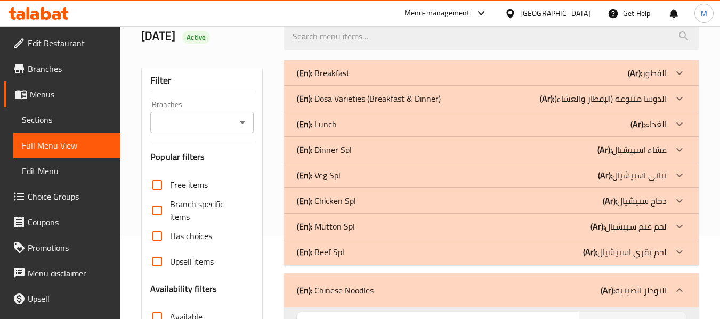
scroll to position [107, 0]
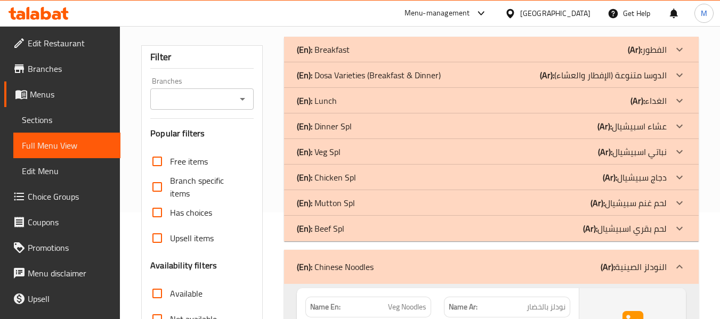
click at [370, 271] on p "(En): Chinese Noodles" at bounding box center [335, 267] width 77 height 13
drag, startPoint x: 370, startPoint y: 271, endPoint x: 341, endPoint y: 194, distance: 82.2
click at [370, 271] on p "(En): Chinese Noodles" at bounding box center [335, 267] width 77 height 13
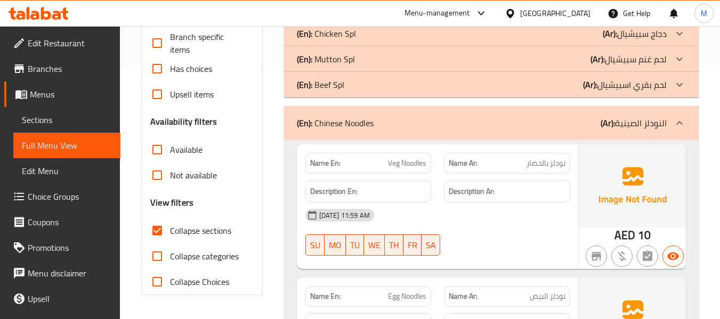
scroll to position [267, 0]
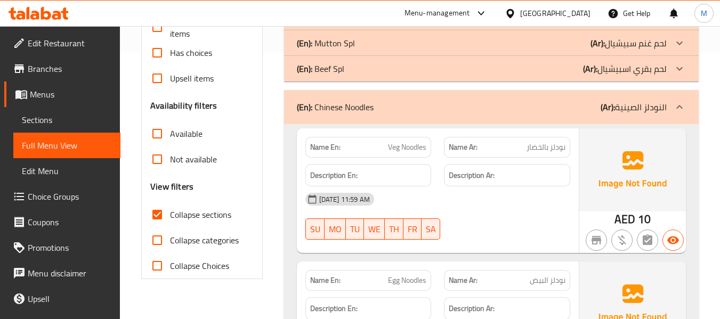
click at [383, 105] on div "(En): Chinese Noodles (Ar): النودلز الصينية" at bounding box center [482, 107] width 370 height 13
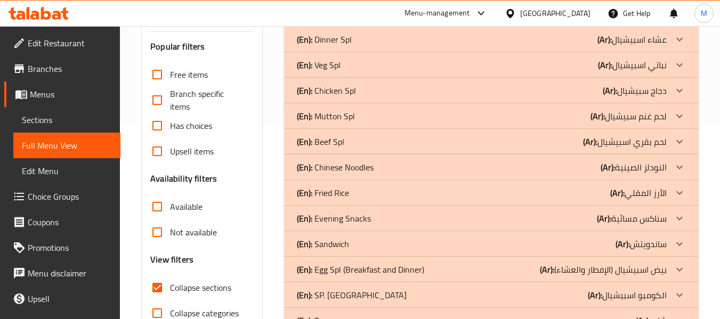
scroll to position [227, 0]
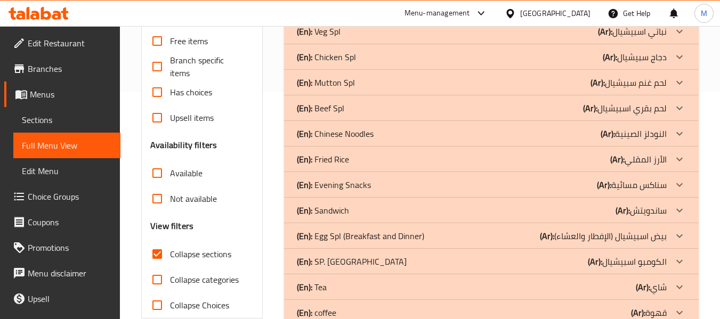
click at [342, 157] on p "(En): Fried Rice" at bounding box center [323, 159] width 52 height 13
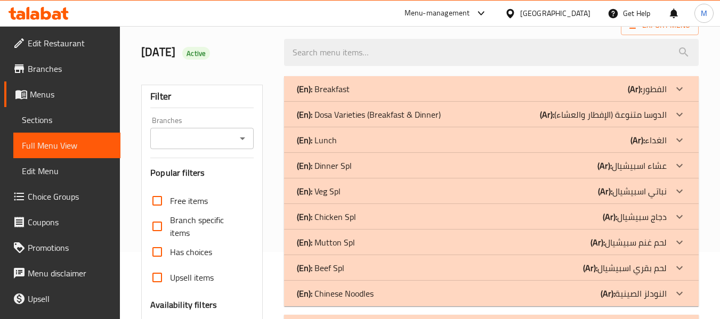
scroll to position [174, 0]
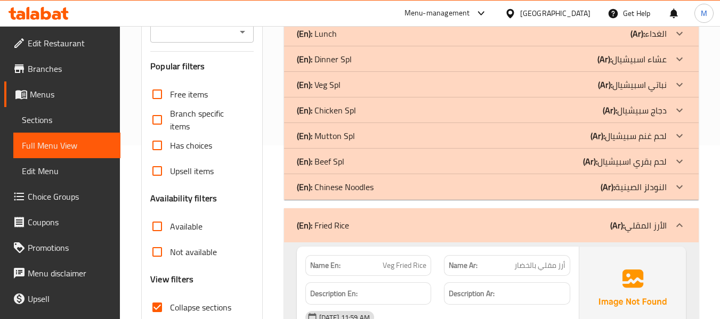
click at [448, 221] on div "(En): Fried Rice (Ar): الأرز المقلي" at bounding box center [482, 225] width 370 height 13
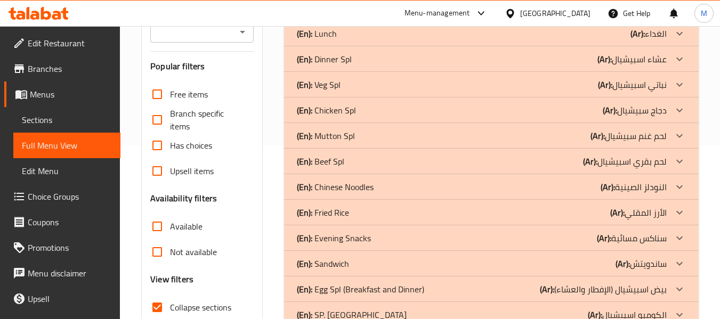
click at [356, 236] on p "(En): Evening Snacks" at bounding box center [334, 238] width 74 height 13
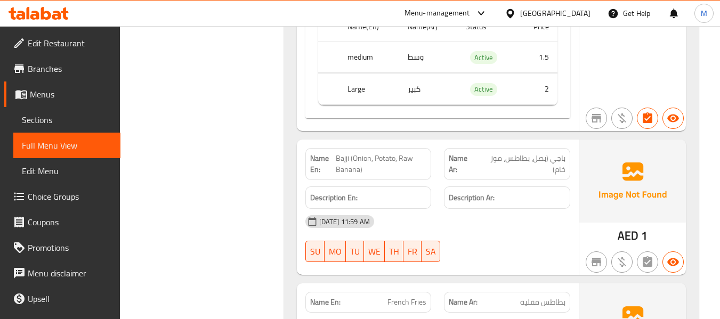
scroll to position [2733, 0]
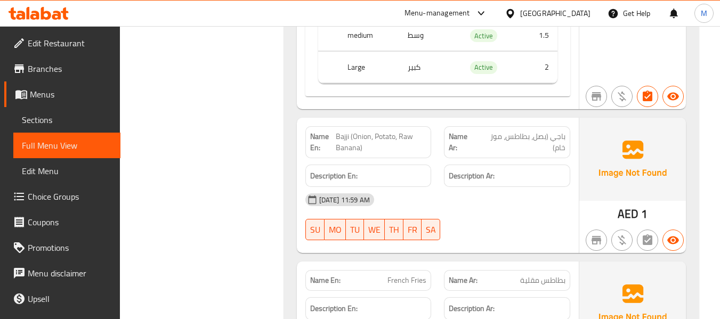
click at [341, 131] on span "Bajji (Onion, Potato, Raw Banana)" at bounding box center [381, 142] width 91 height 22
click at [386, 133] on span "Bajji (Onion, Potato, Raw Banana)" at bounding box center [381, 142] width 91 height 22
click at [386, 132] on span "Bajji (Onion, Potato, Raw Banana)" at bounding box center [381, 142] width 91 height 22
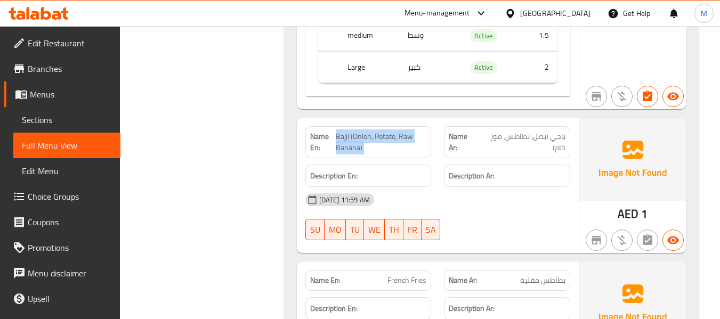
click at [386, 132] on span "Bajji (Onion, Potato, Raw Banana)" at bounding box center [381, 142] width 91 height 22
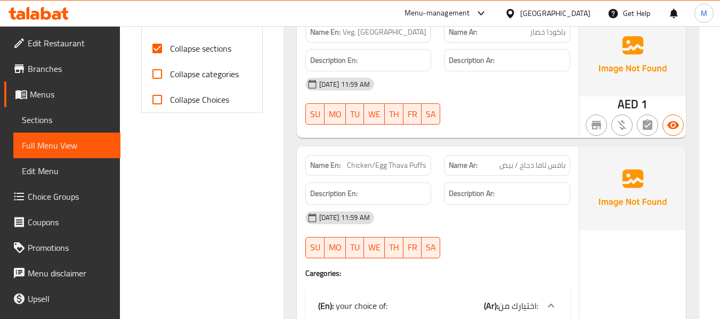
scroll to position [280, 0]
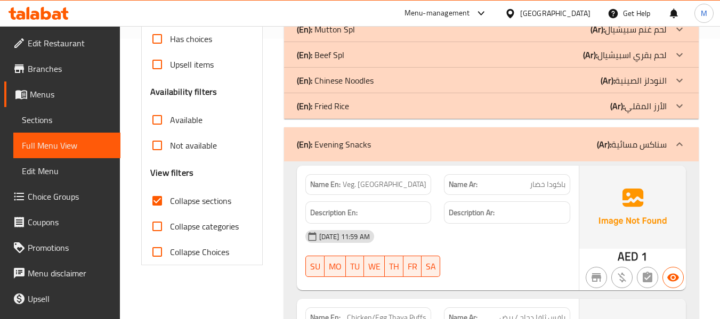
click at [434, 154] on div "(En): Evening Snacks (Ar): سناكس مسائية" at bounding box center [491, 144] width 415 height 34
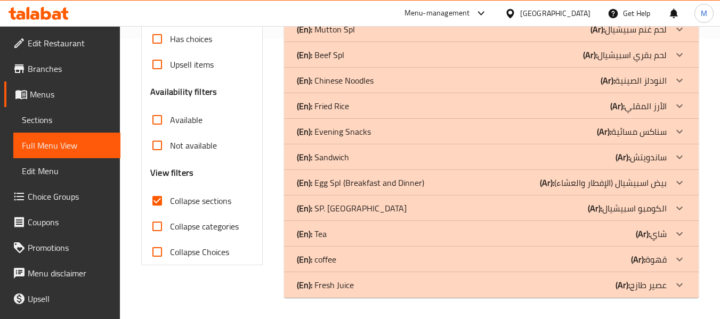
click at [392, 157] on div "(En): Sandwich (Ar): ساندويتش" at bounding box center [482, 157] width 370 height 13
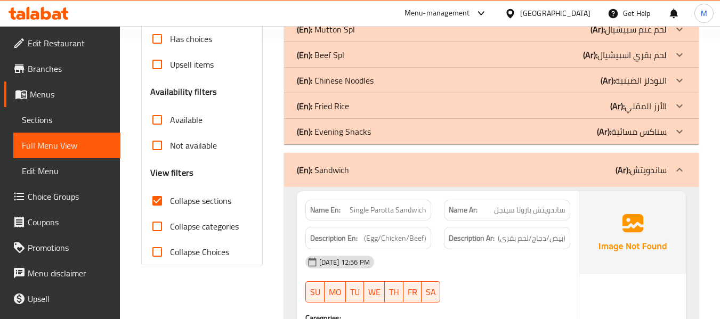
click at [504, 262] on div "14-09-2025 12:56 PM" at bounding box center [438, 262] width 278 height 26
click at [355, 212] on span "Single Parotta Sandwich" at bounding box center [388, 210] width 77 height 11
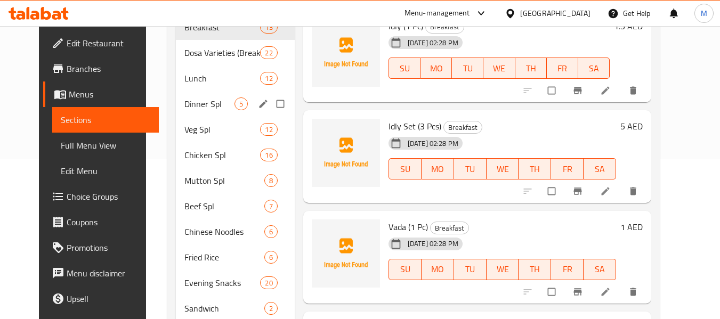
scroll to position [160, 0]
